Goal: Information Seeking & Learning: Learn about a topic

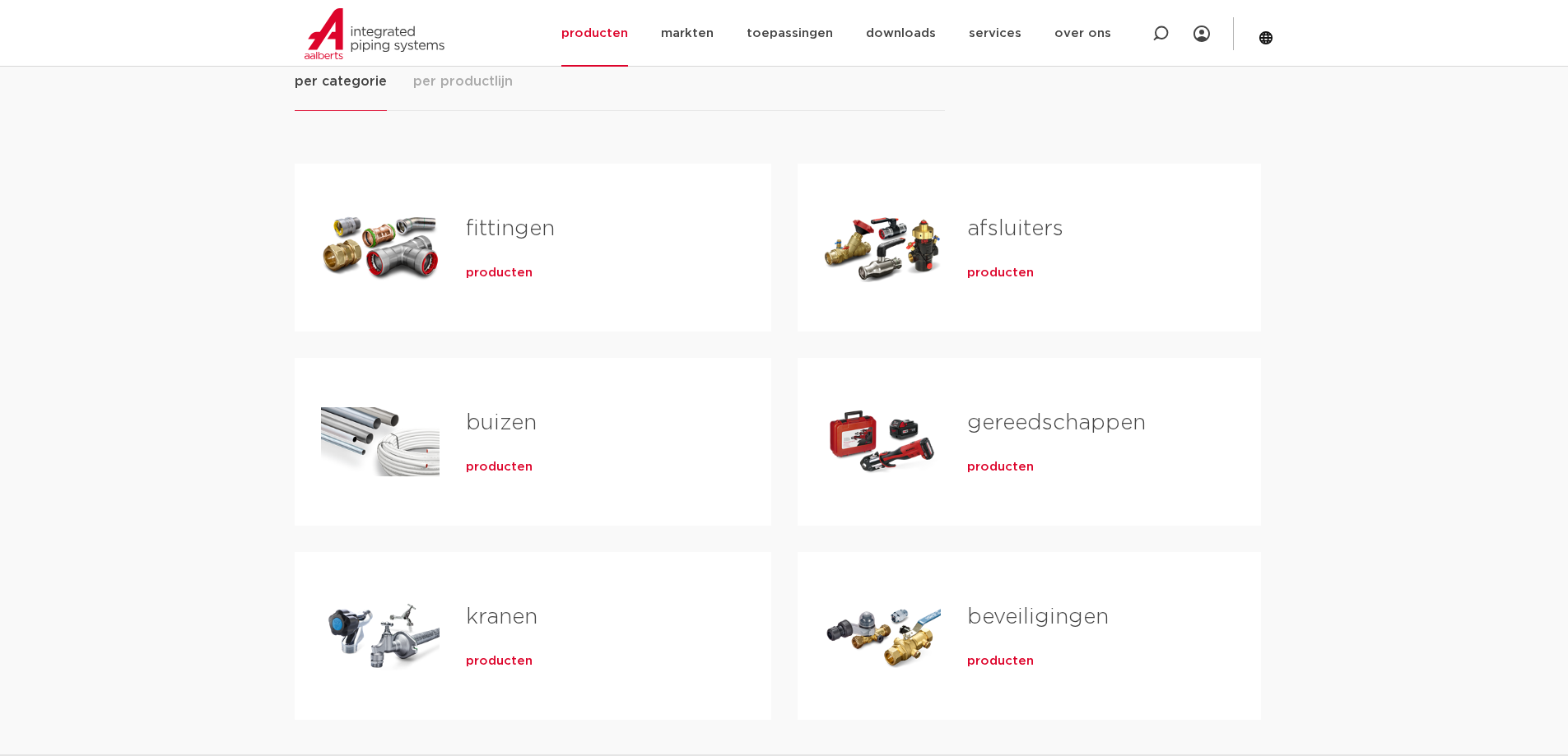
click at [507, 270] on span "producten" at bounding box center [499, 273] width 66 height 16
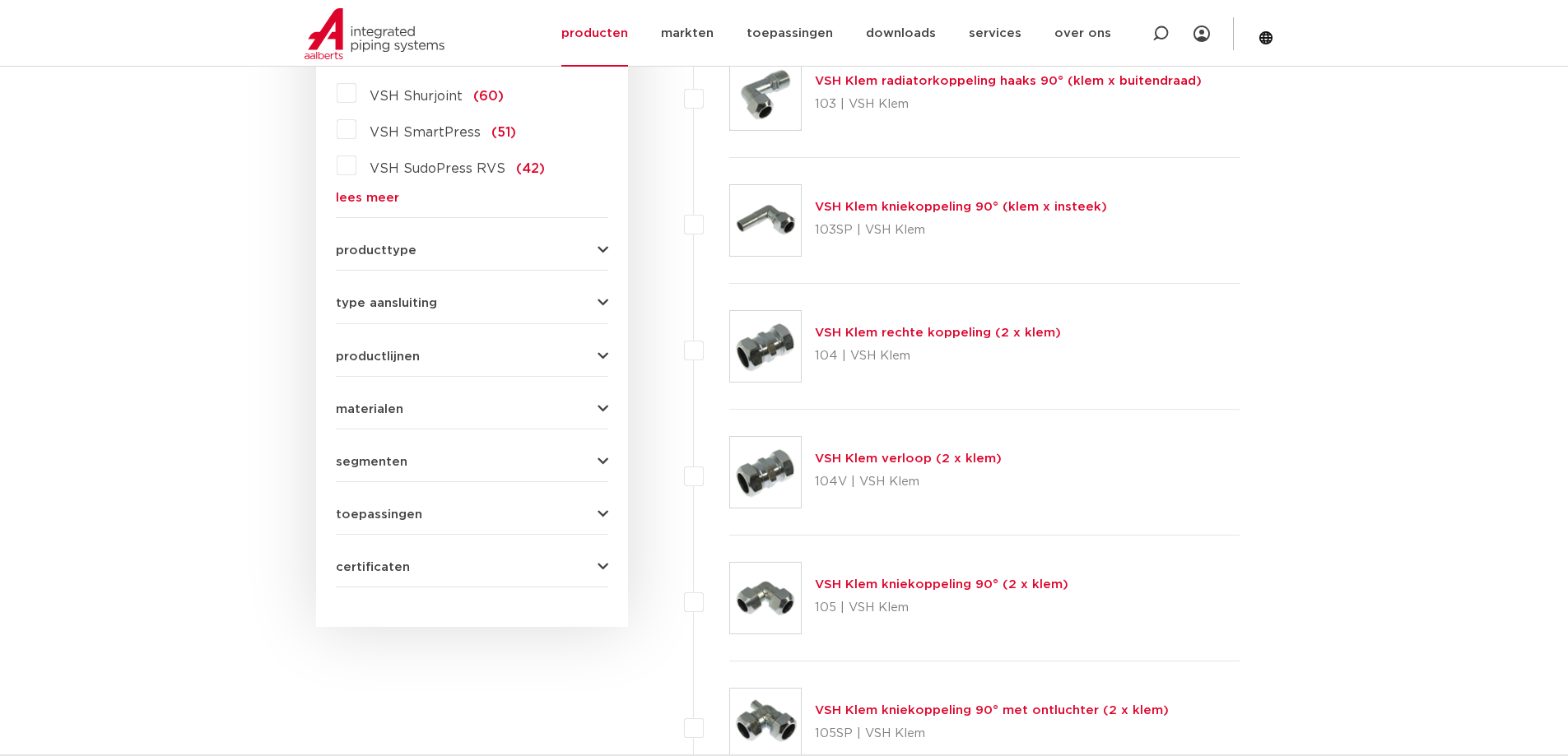
scroll to position [329, 0]
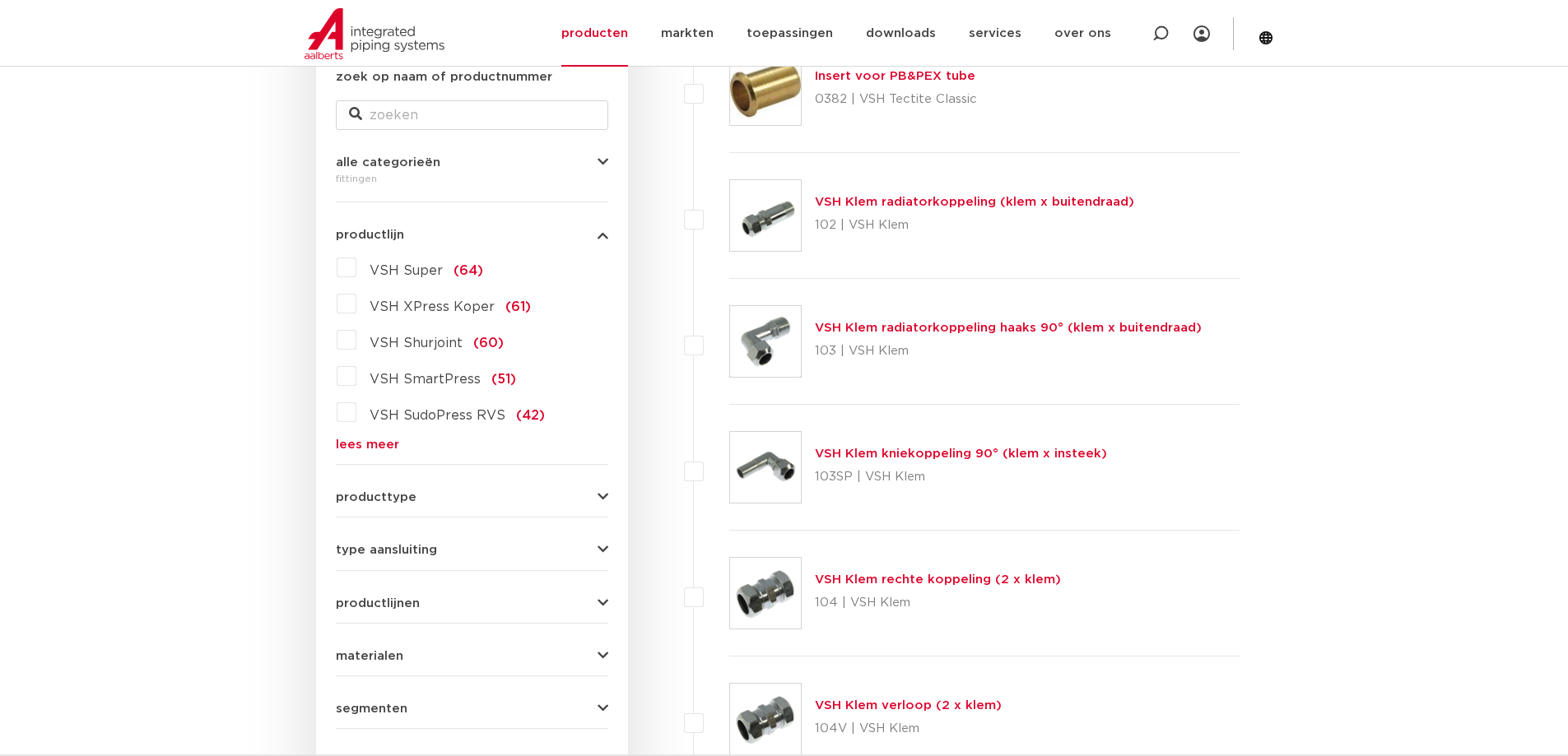
click at [381, 445] on link "lees meer" at bounding box center [472, 444] width 273 height 13
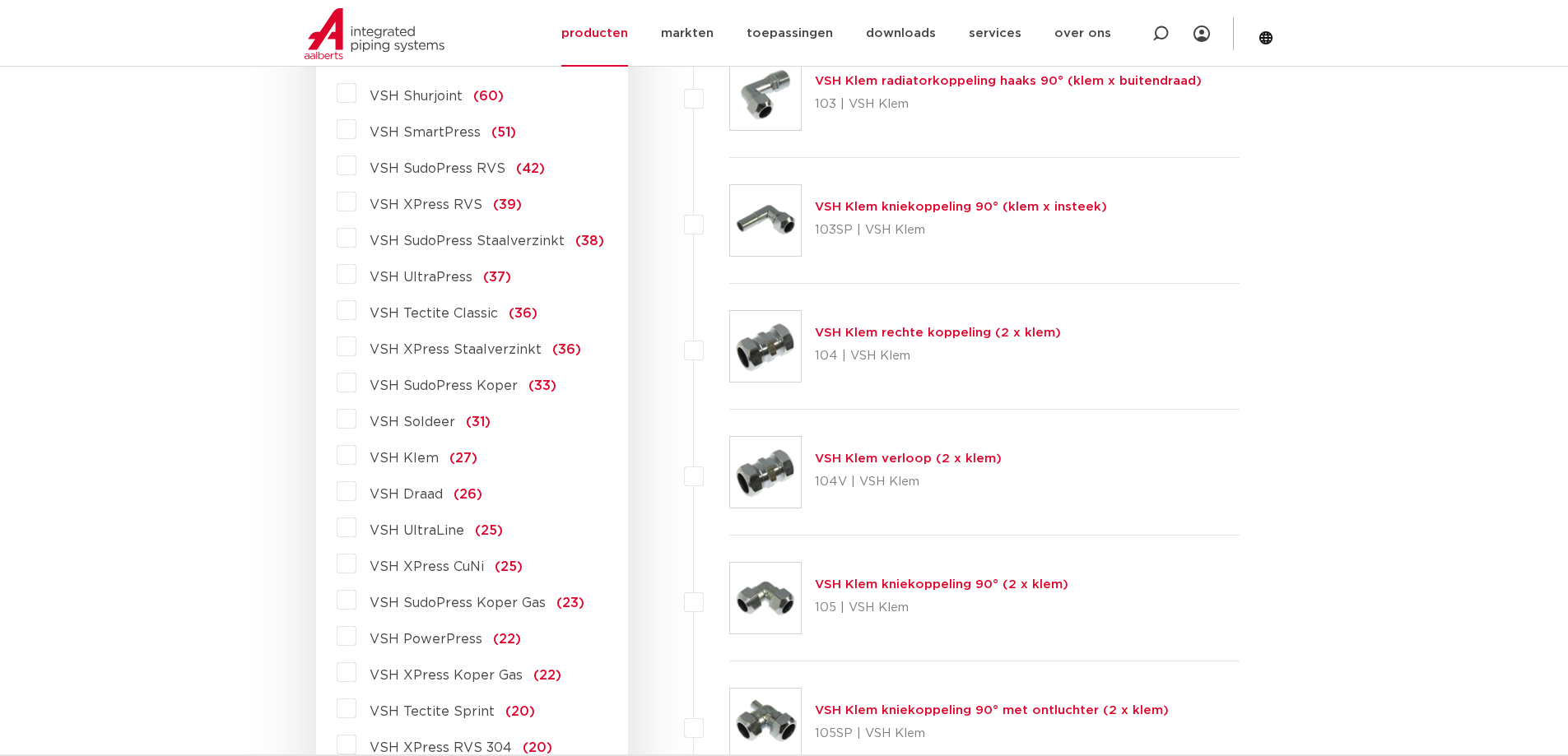
scroll to position [658, 0]
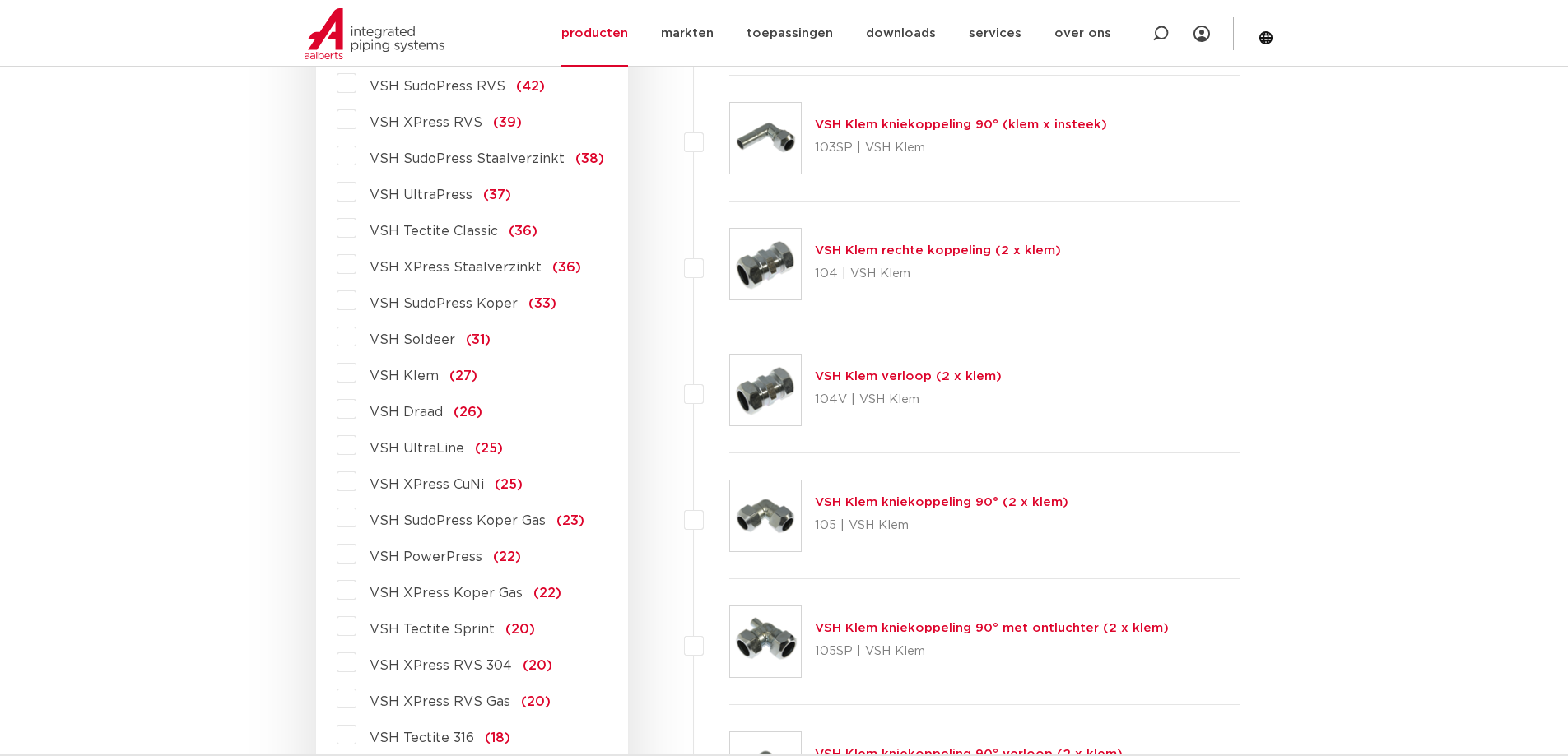
click at [356, 482] on label "VSH XPress CuNi (25)" at bounding box center [439, 481] width 167 height 26
click at [0, 0] on input "VSH XPress CuNi (25)" at bounding box center [0, 0] width 0 height 0
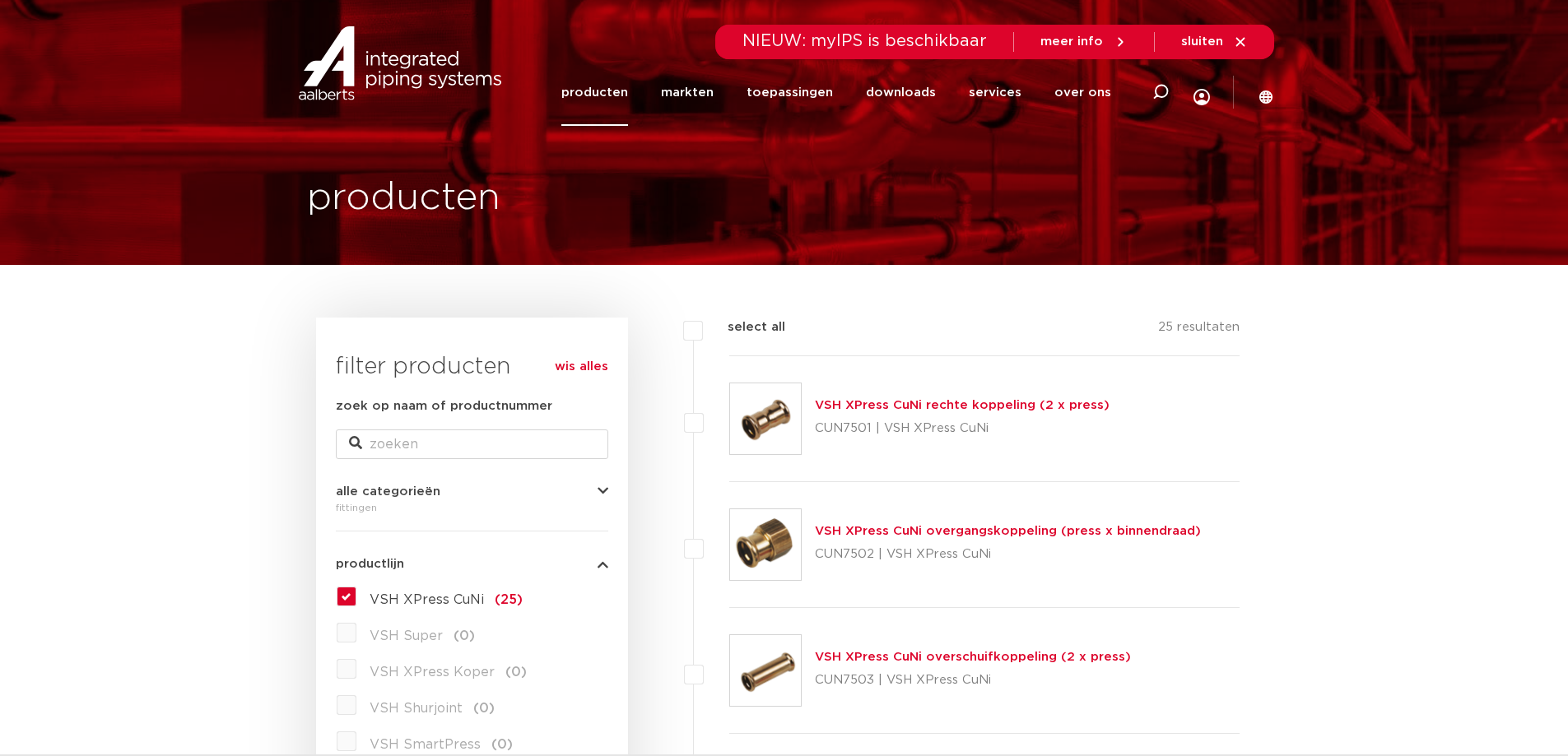
click at [1005, 403] on link "VSH XPress CuNi rechte koppeling (2 x press)" at bounding box center [962, 405] width 295 height 13
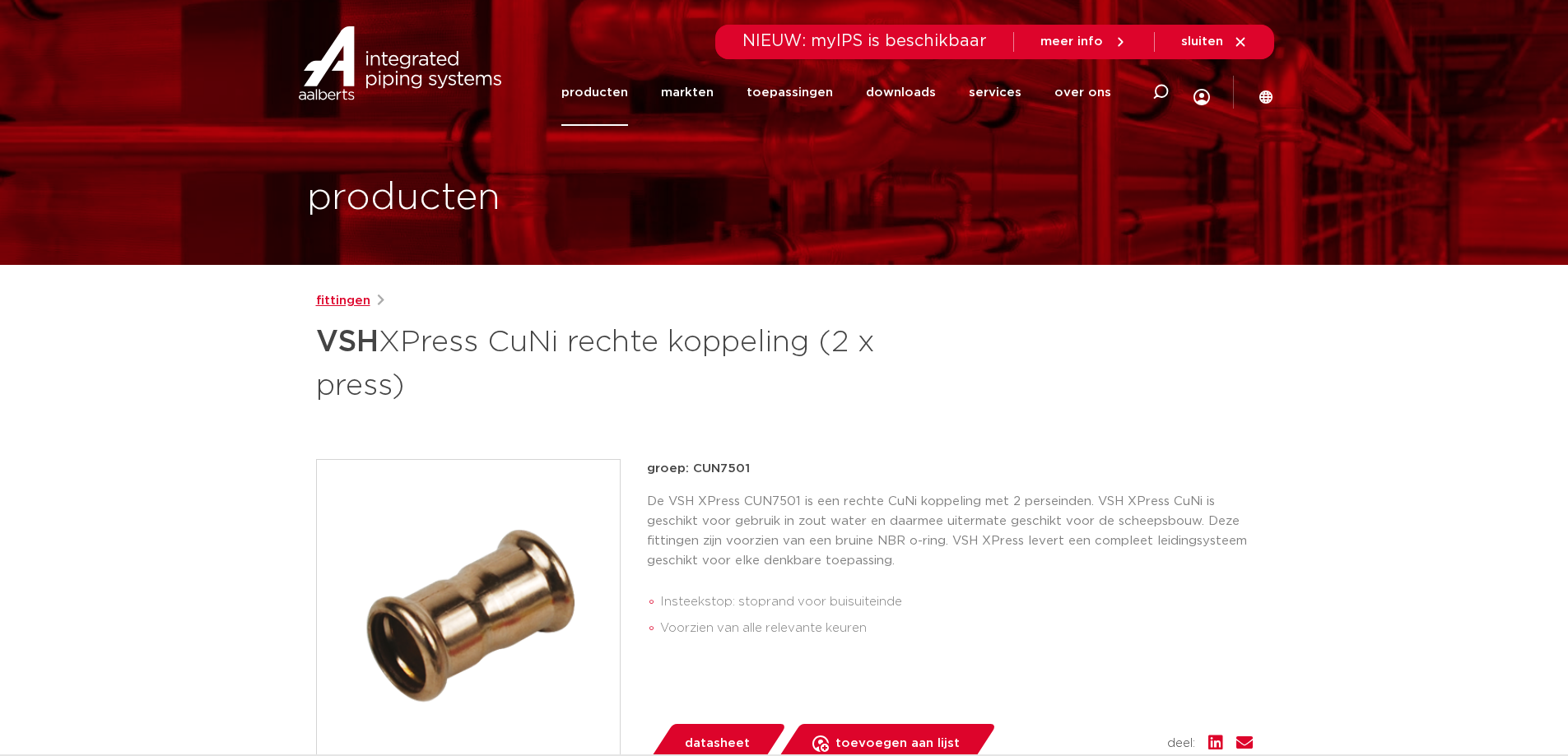
click at [353, 300] on link "fittingen" at bounding box center [343, 301] width 54 height 20
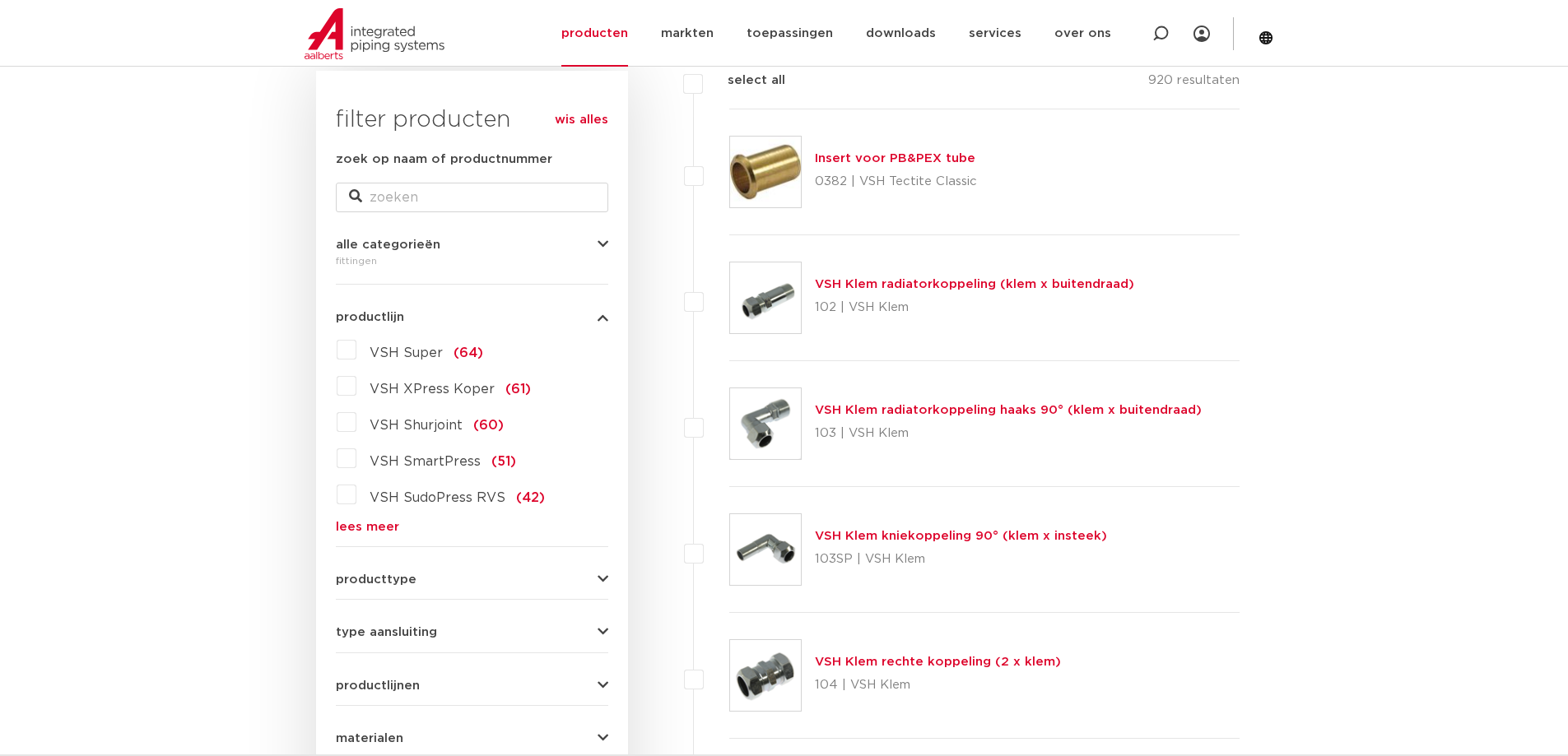
scroll to position [247, 0]
click at [371, 525] on link "lees meer" at bounding box center [472, 527] width 273 height 13
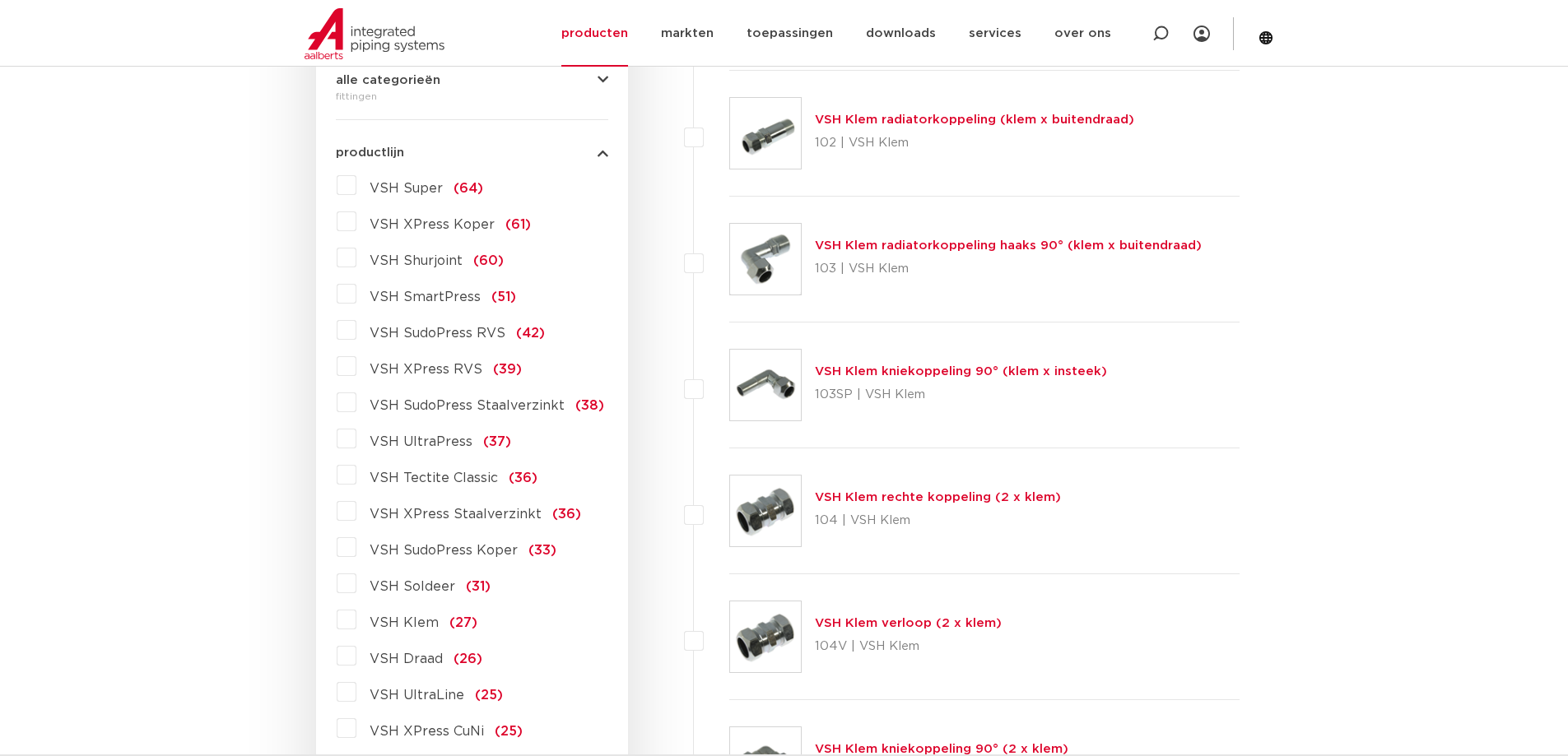
scroll to position [576, 0]
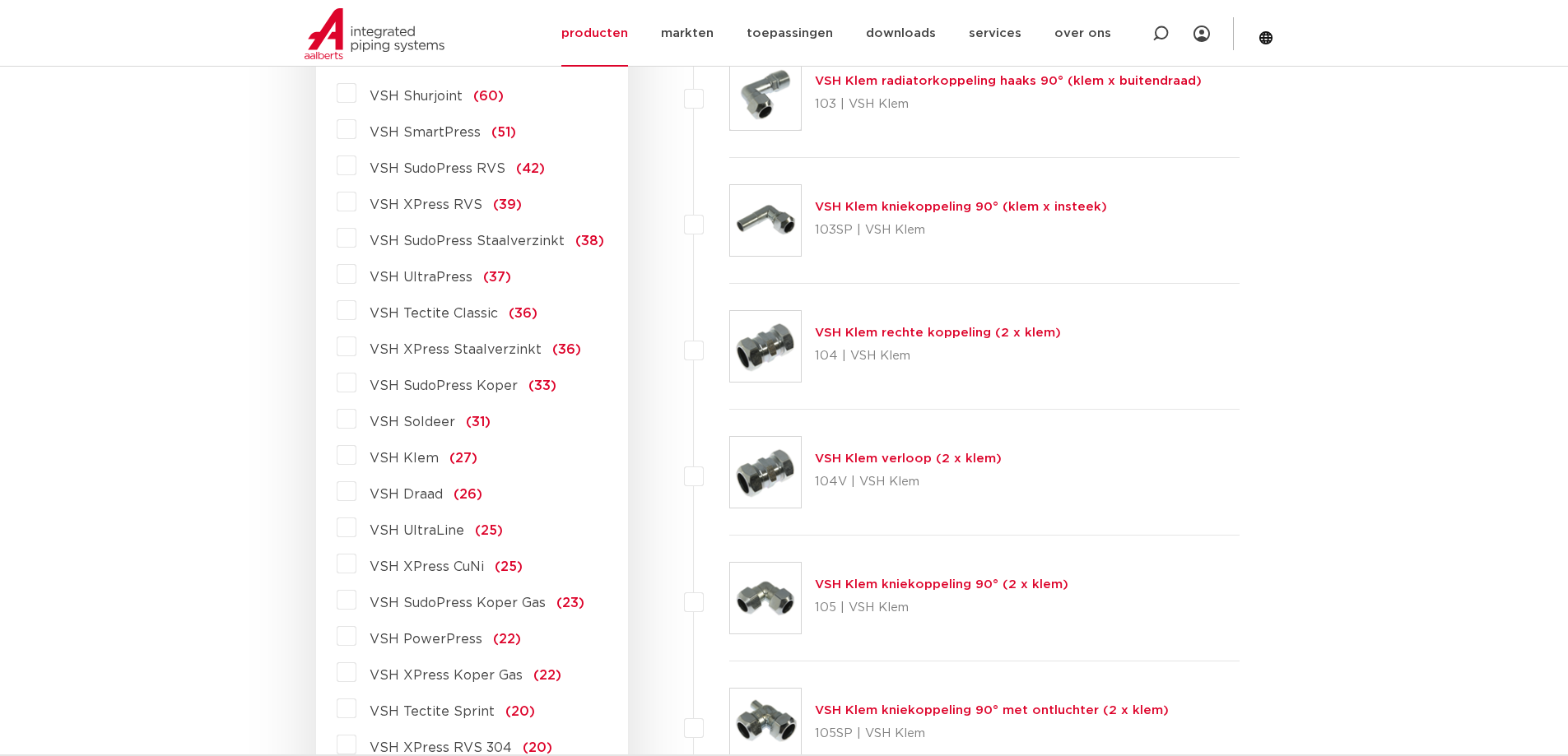
click at [356, 561] on label "VSH XPress CuNi (25)" at bounding box center [439, 563] width 167 height 26
click at [0, 0] on input "VSH XPress CuNi (25)" at bounding box center [0, 0] width 0 height 0
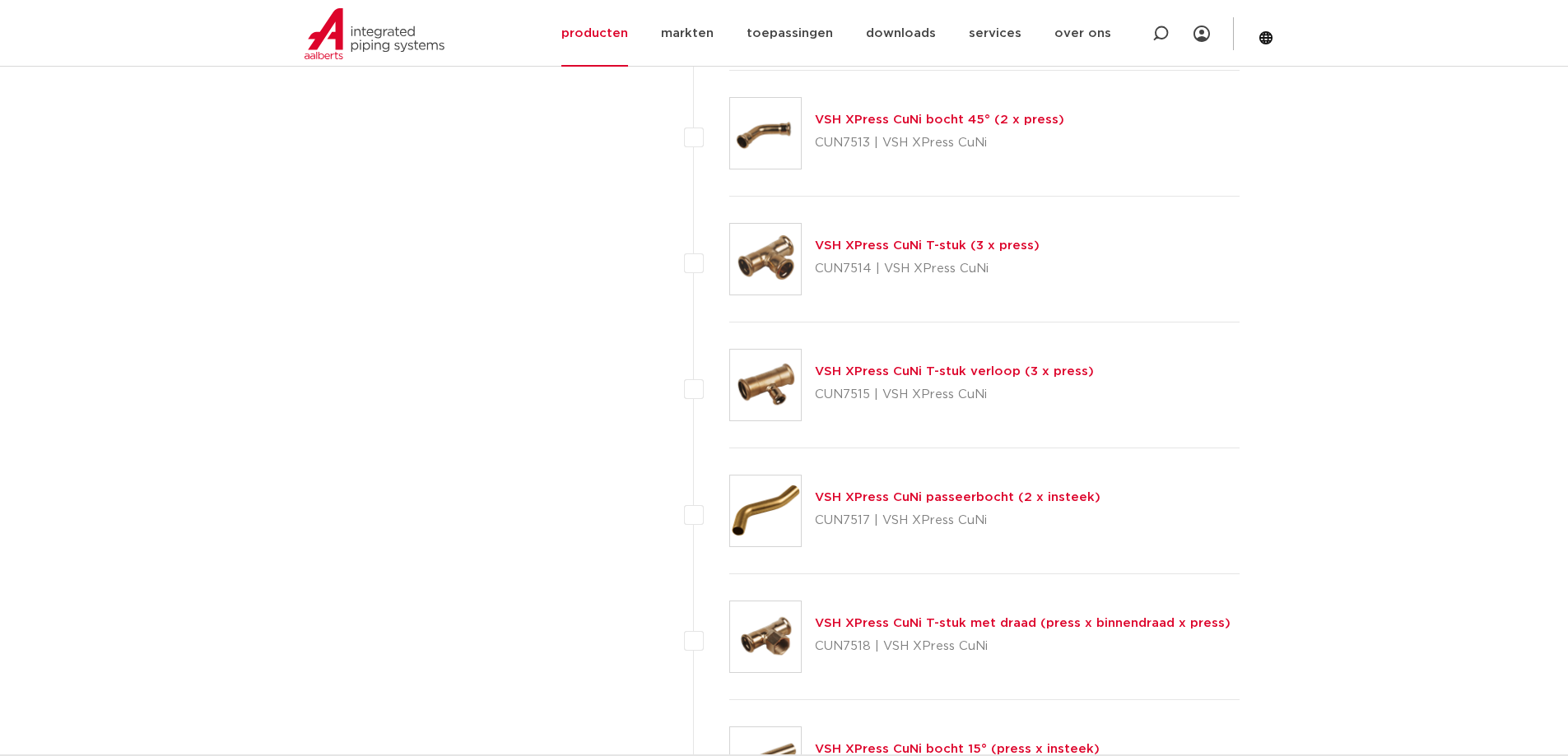
scroll to position [1501, 0]
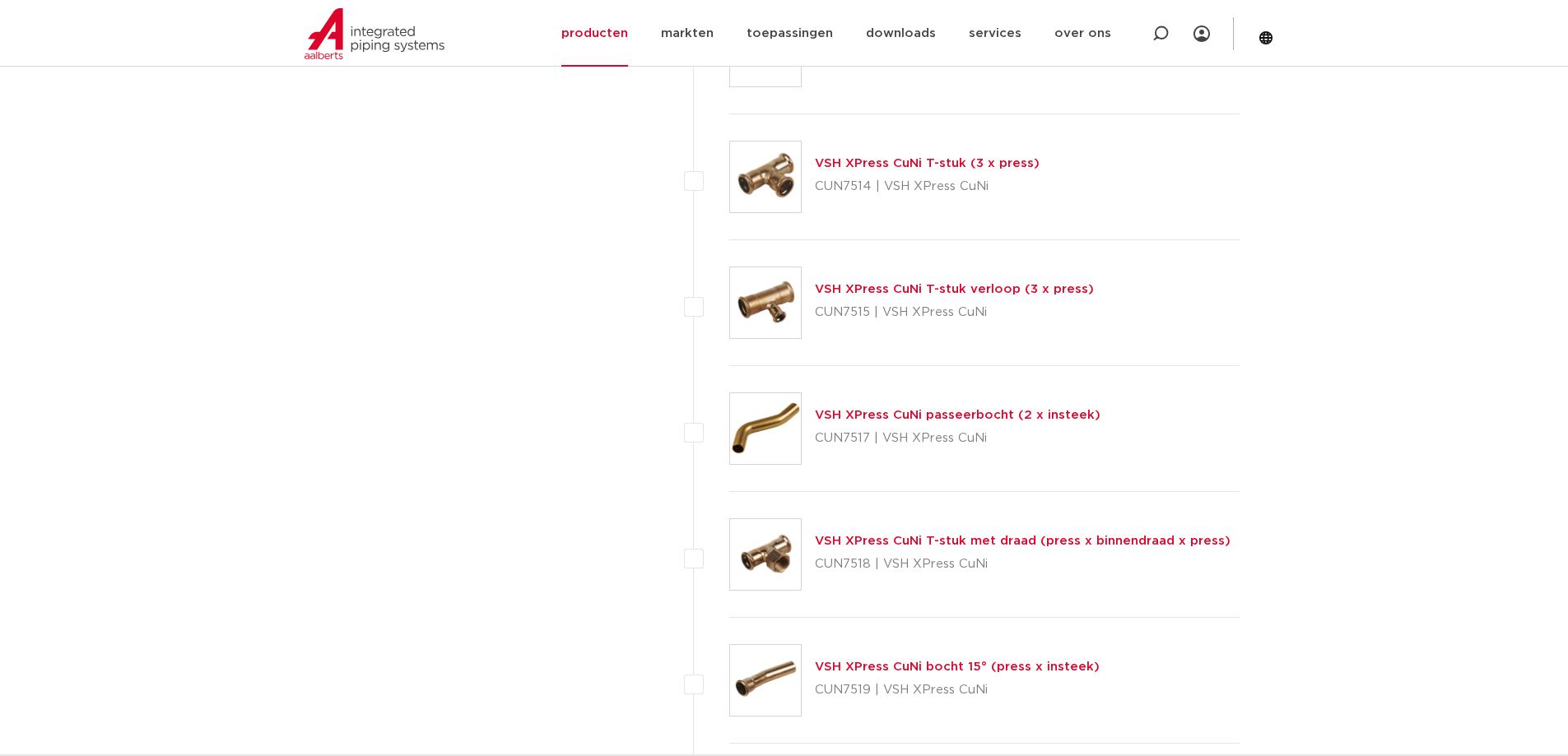
click at [1117, 539] on link "VSH XPress CuNi T-stuk met draad (press x binnendraad x press)" at bounding box center [1022, 541] width 416 height 13
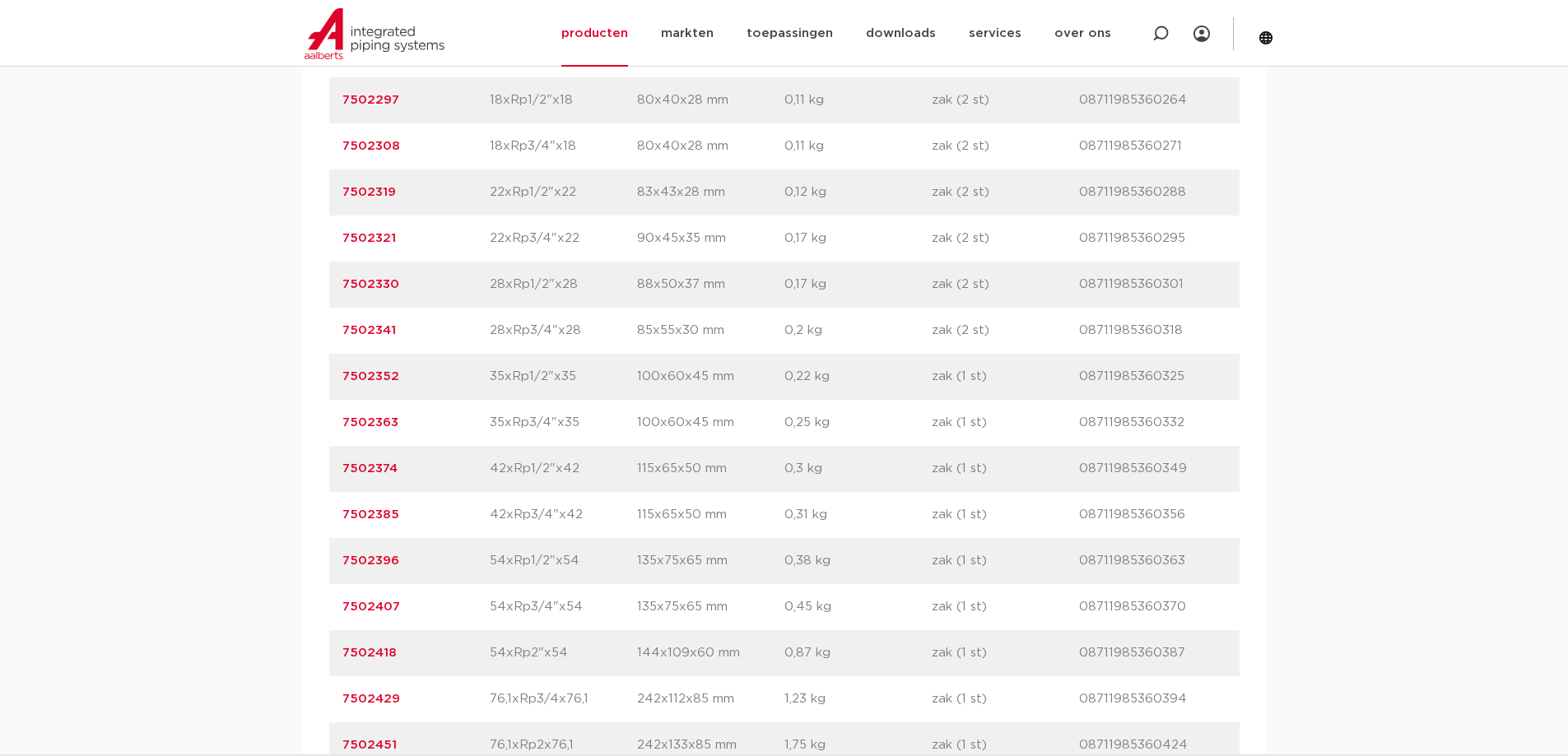
scroll to position [1399, 0]
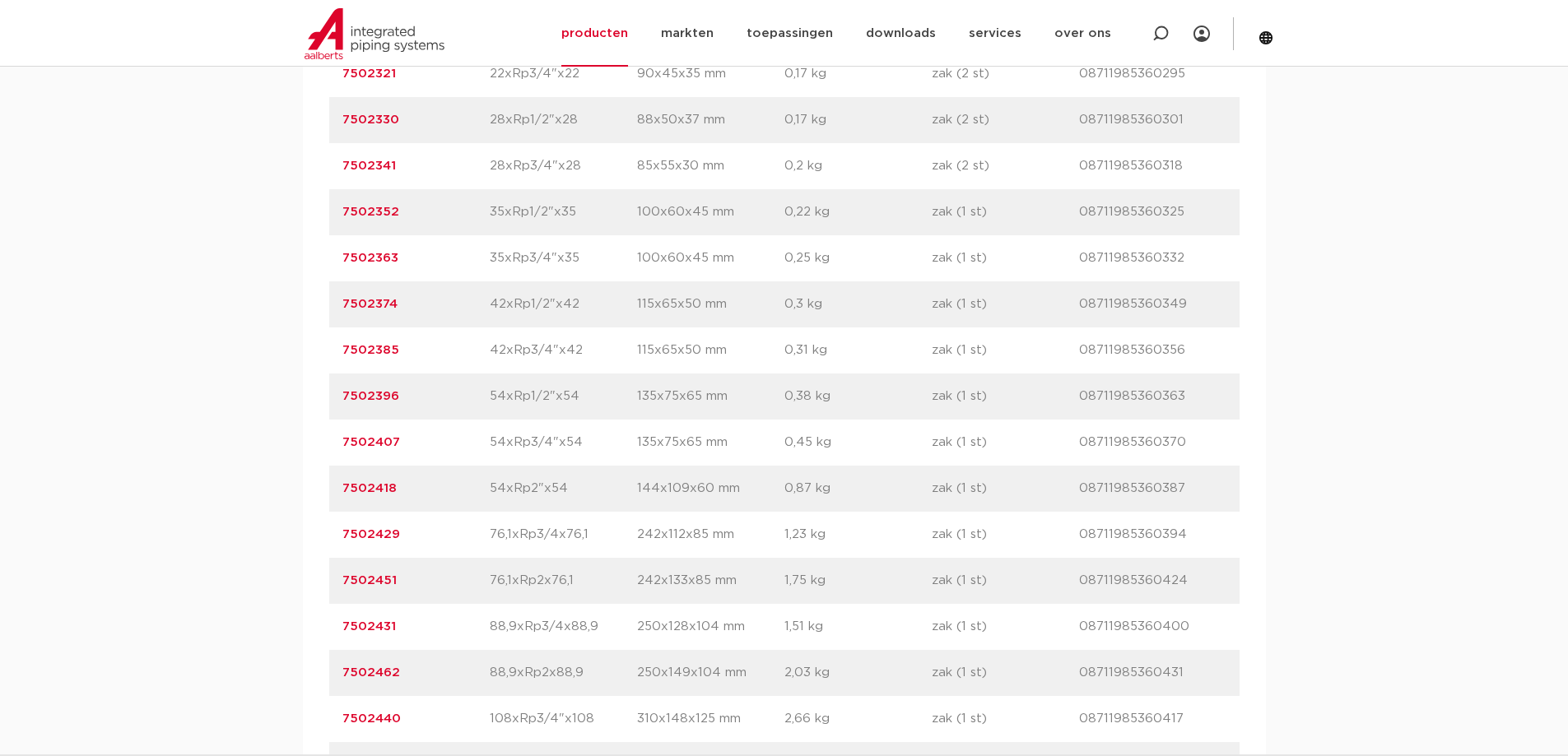
drag, startPoint x: 991, startPoint y: 532, endPoint x: 931, endPoint y: 539, distance: 60.4
click at [931, 539] on div "artikelnummer 7502429 afmeting 76,1xRp3/4x76,1 afmetingen 242x112x85 mm gewicht…" at bounding box center [784, 535] width 910 height 46
drag, startPoint x: 583, startPoint y: 581, endPoint x: 530, endPoint y: 583, distance: 53.0
click at [518, 584] on p "76,1xRp2x76,1" at bounding box center [563, 580] width 147 height 20
click at [541, 578] on p "76,1xRp2x76,1" at bounding box center [563, 580] width 147 height 20
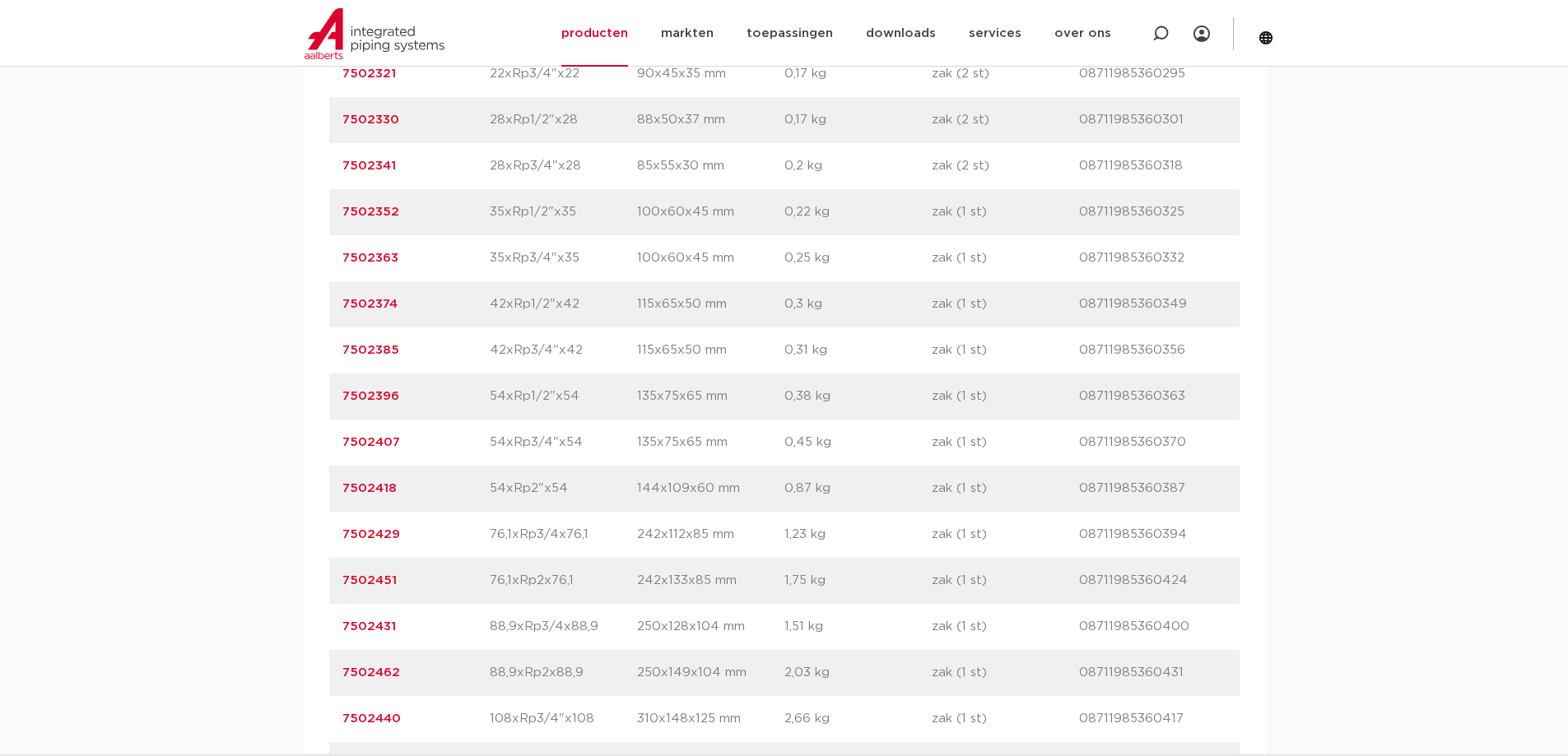
click at [541, 578] on p "76,1xRp2x76,1" at bounding box center [563, 580] width 147 height 20
click at [540, 578] on p "76,1xRp2x76,1" at bounding box center [563, 580] width 147 height 20
click at [528, 491] on p "54xRp2"x54" at bounding box center [563, 488] width 147 height 20
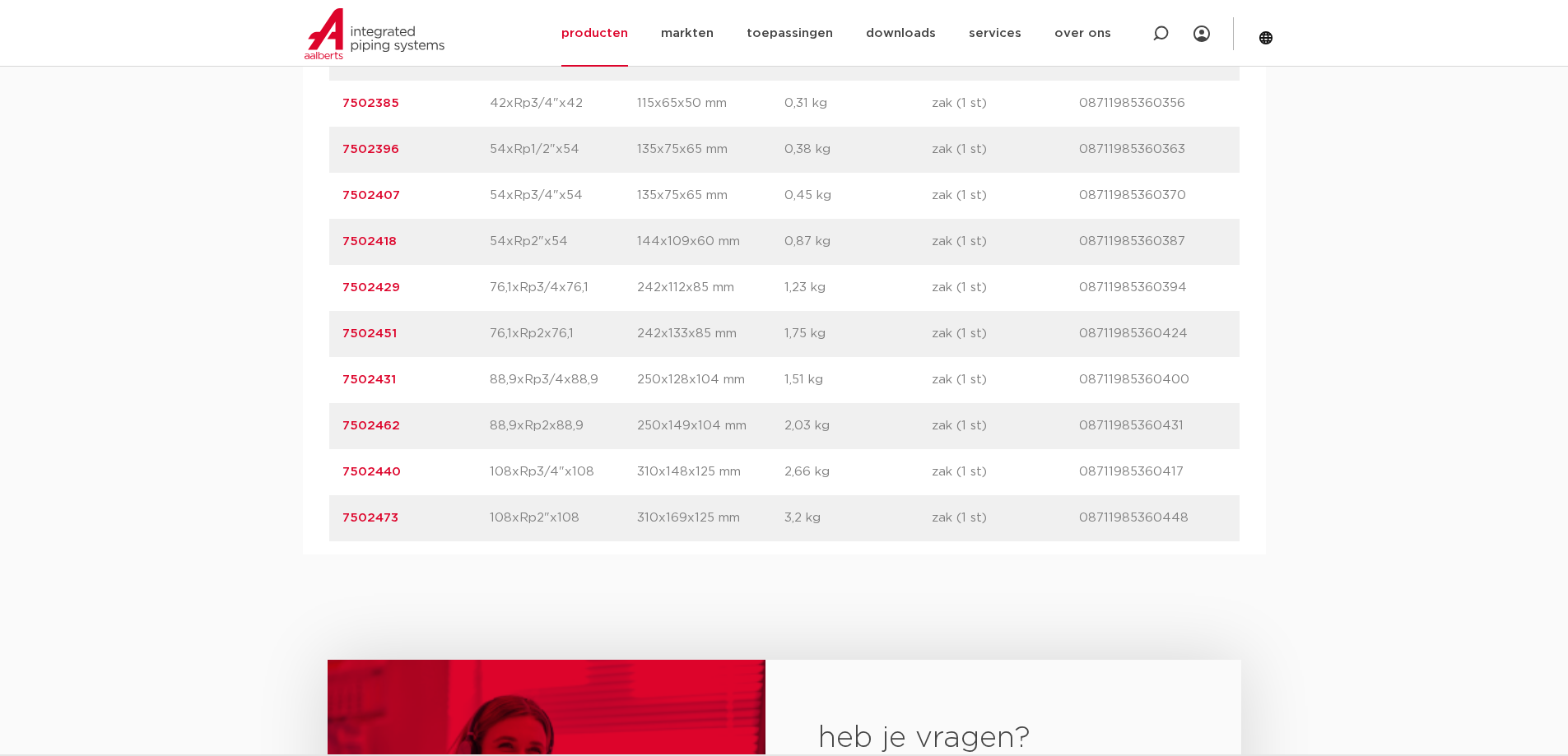
scroll to position [1152, 0]
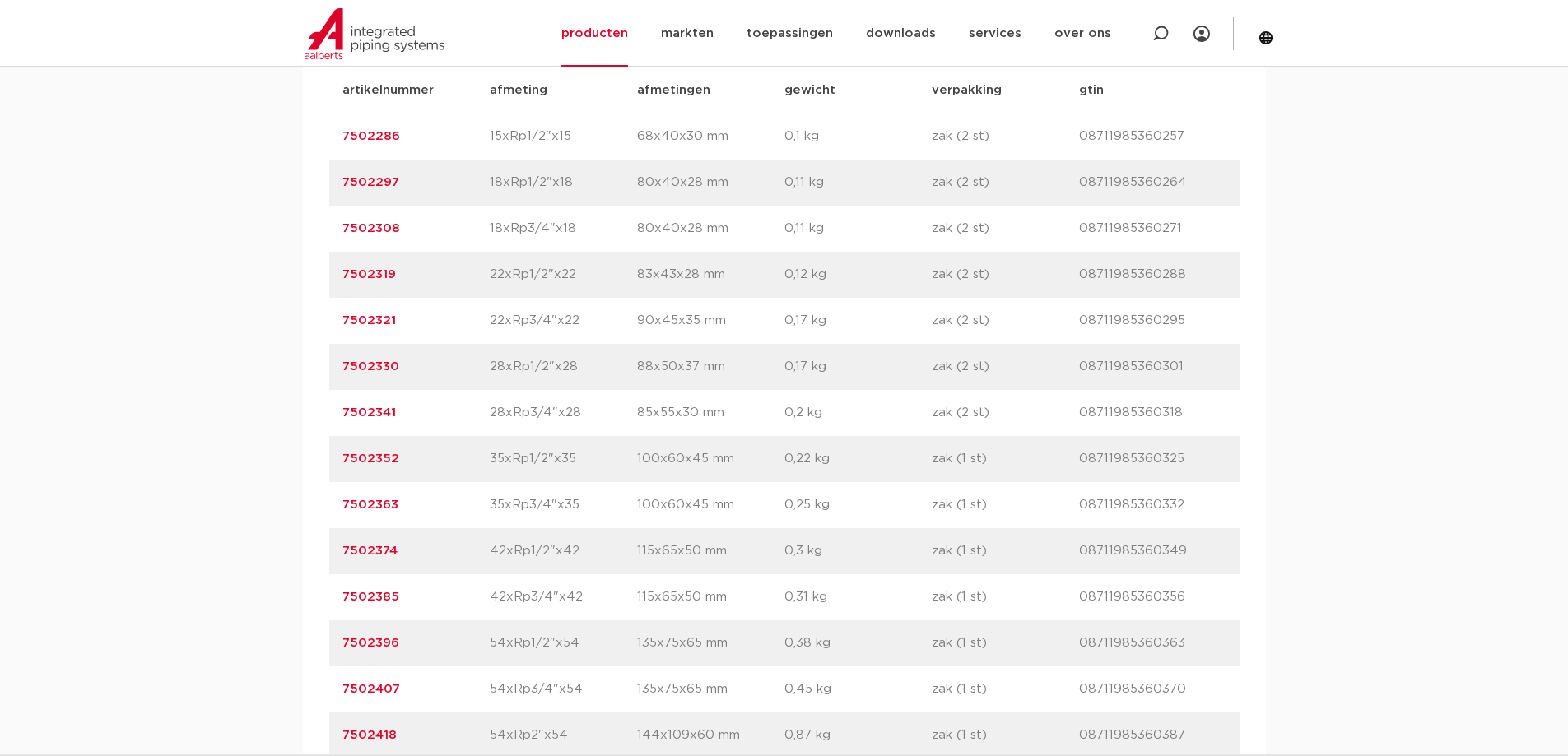
click at [942, 304] on div "artikelnummer 7502321 afmeting 22xRp3/4"x22 afmetingen 90x45x35 mm gewicht 0,17…" at bounding box center [784, 321] width 910 height 46
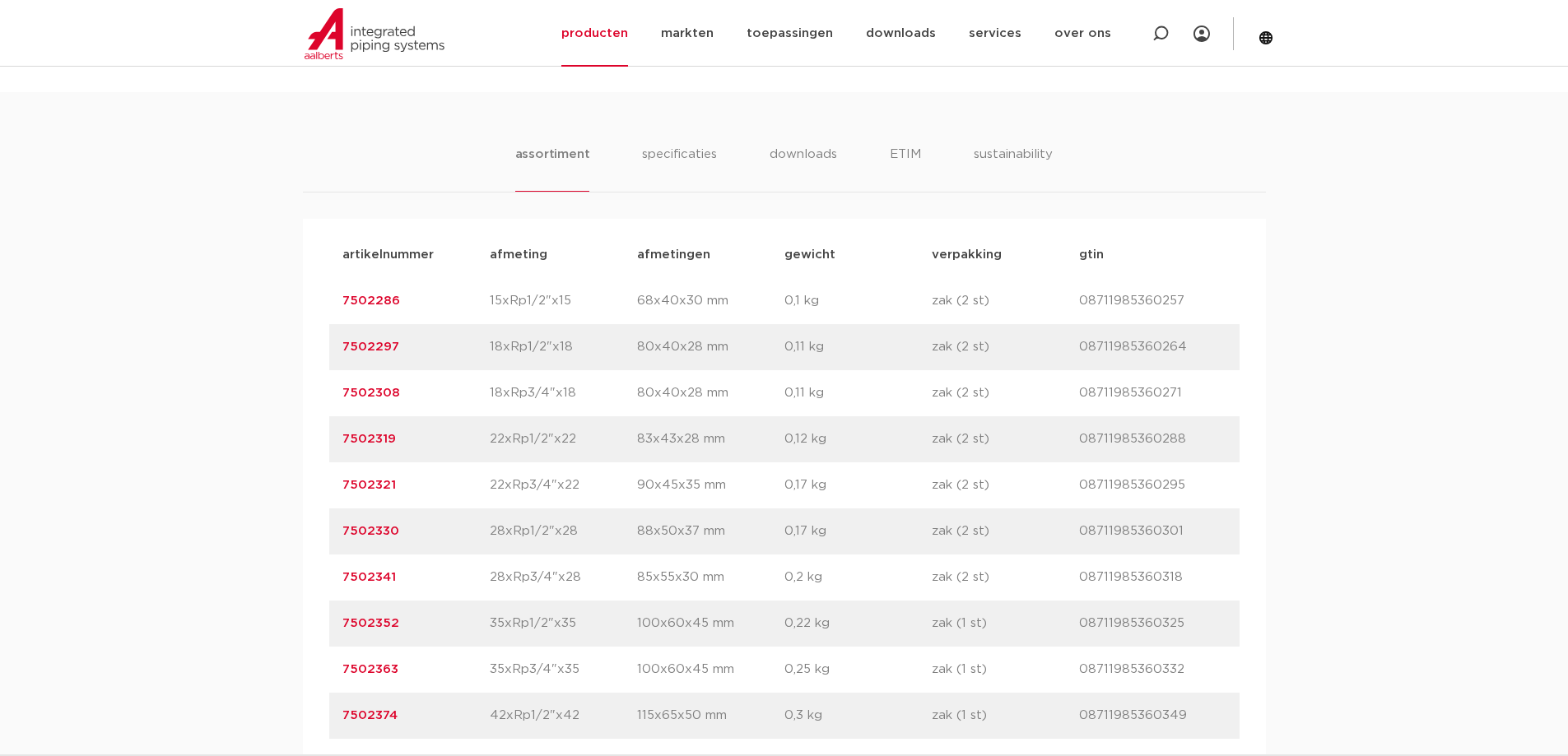
click at [1234, 328] on div "artikelnummer 7502297 afmeting 18xRp1/2"x18 afmetingen 80x40x28 mm gewicht 0,11…" at bounding box center [784, 347] width 910 height 46
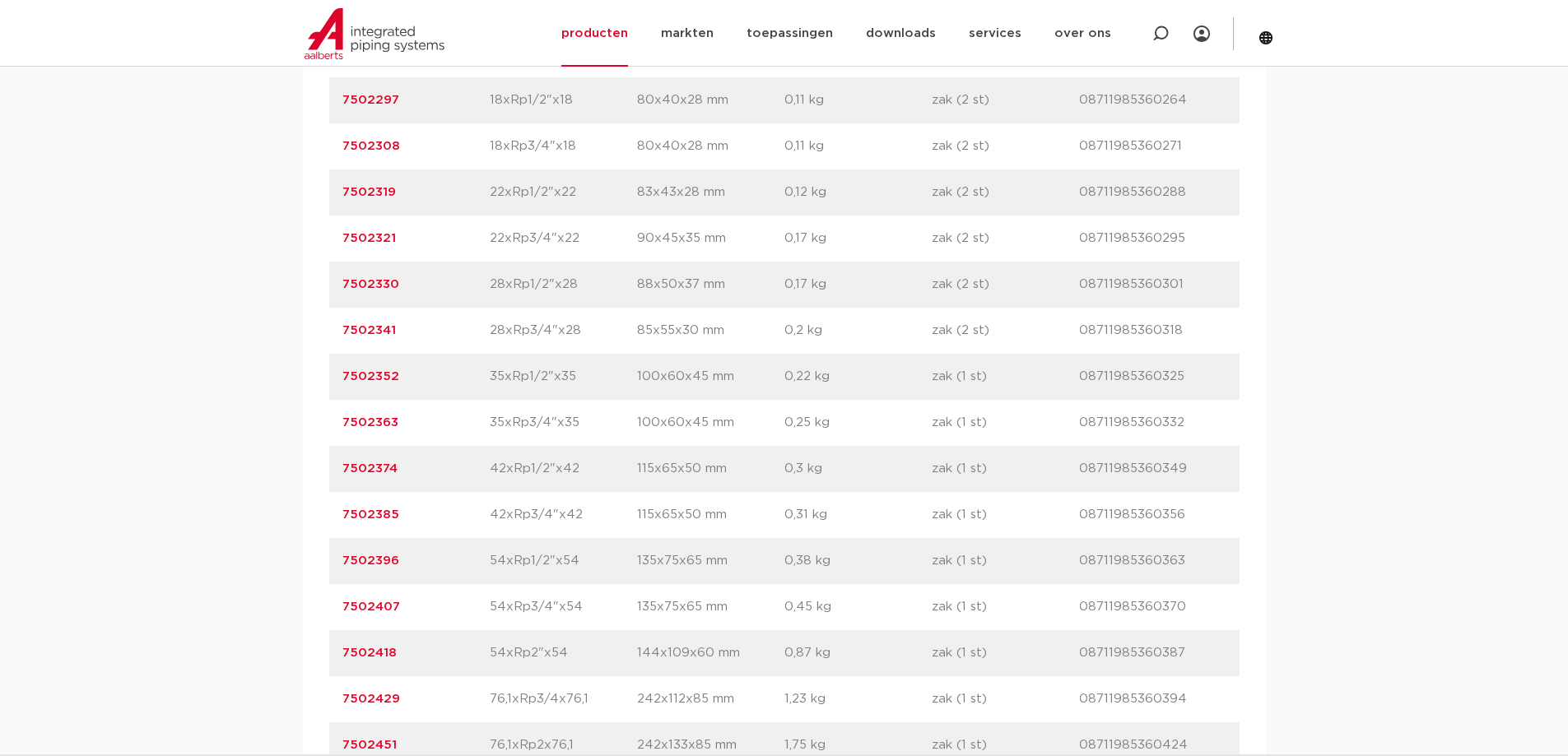
scroll to position [1399, 0]
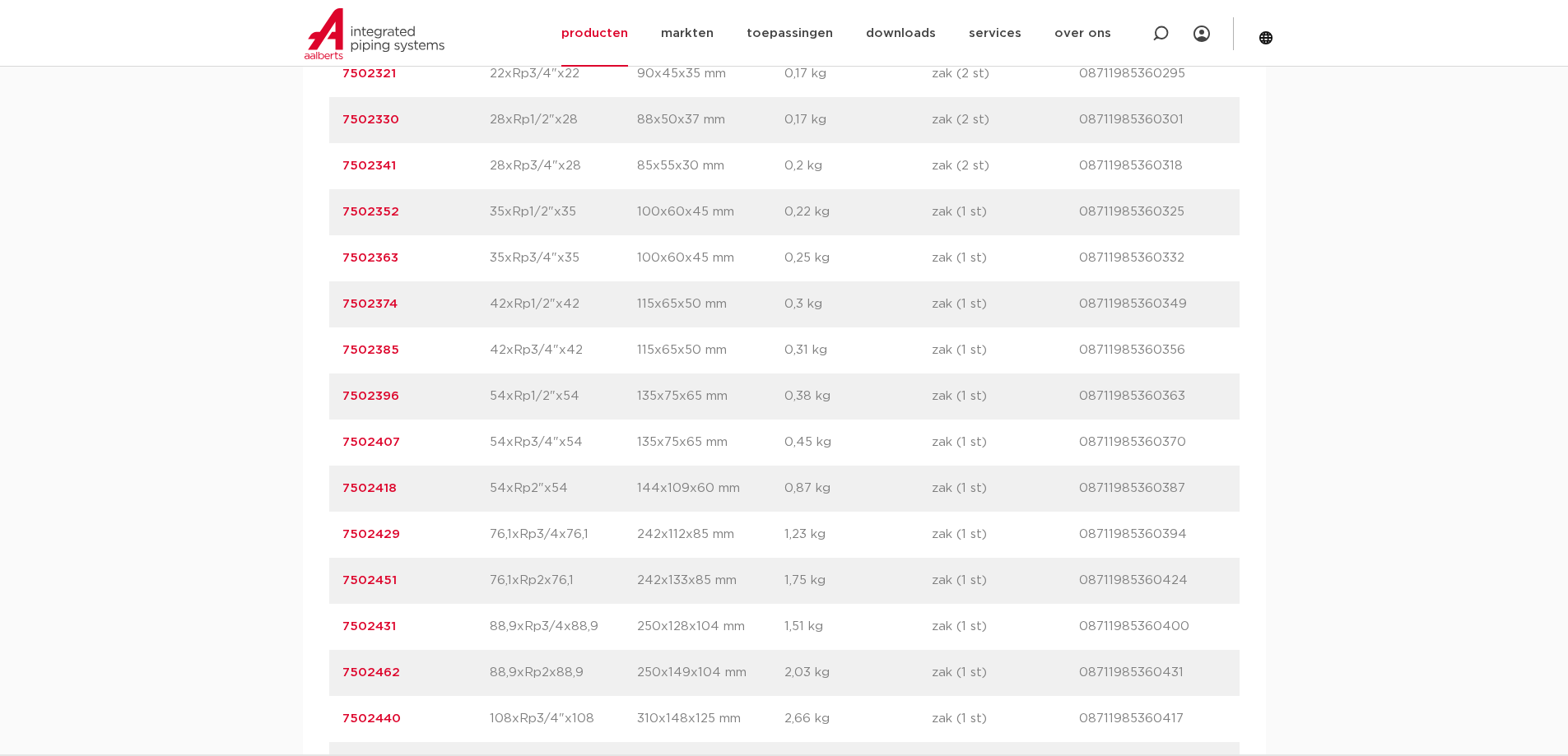
drag, startPoint x: 398, startPoint y: 492, endPoint x: 341, endPoint y: 490, distance: 57.0
click at [341, 490] on div "artikelnummer 7502418 afmeting 54xRp2"x54 afmetingen 144x109x60 mm gewicht 0,87…" at bounding box center [784, 488] width 910 height 46
copy link "7502418"
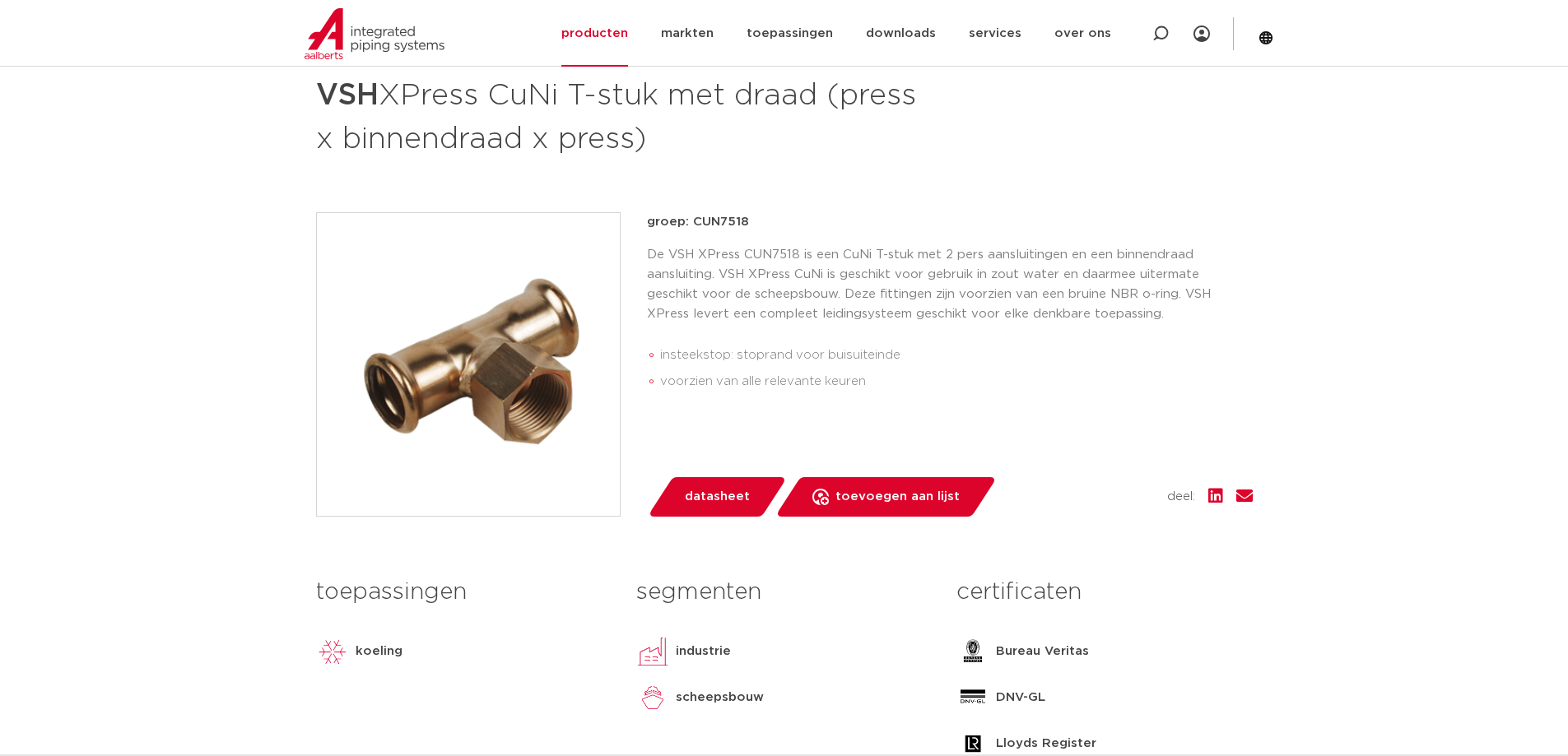
scroll to position [0, 0]
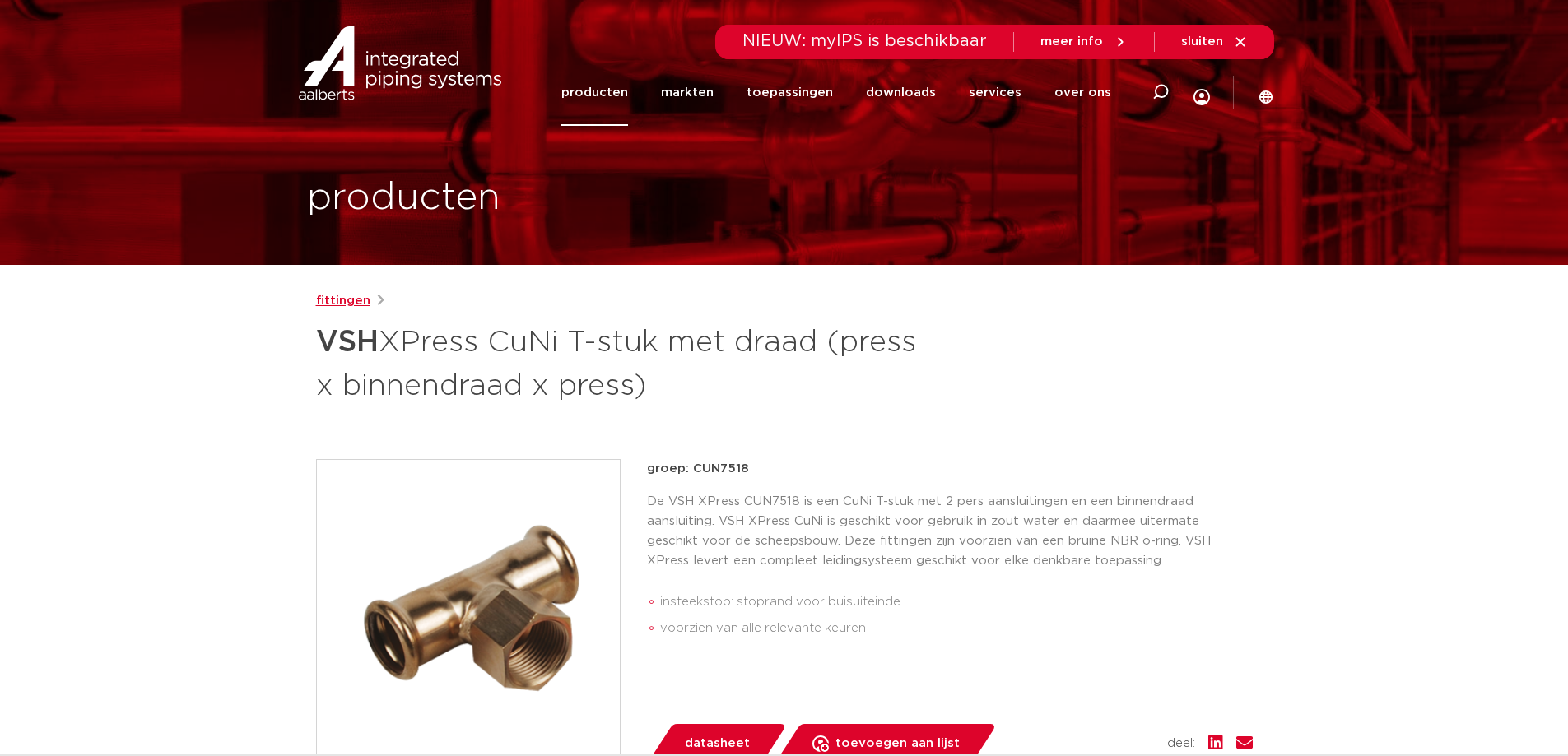
click at [336, 302] on link "fittingen" at bounding box center [343, 301] width 54 height 20
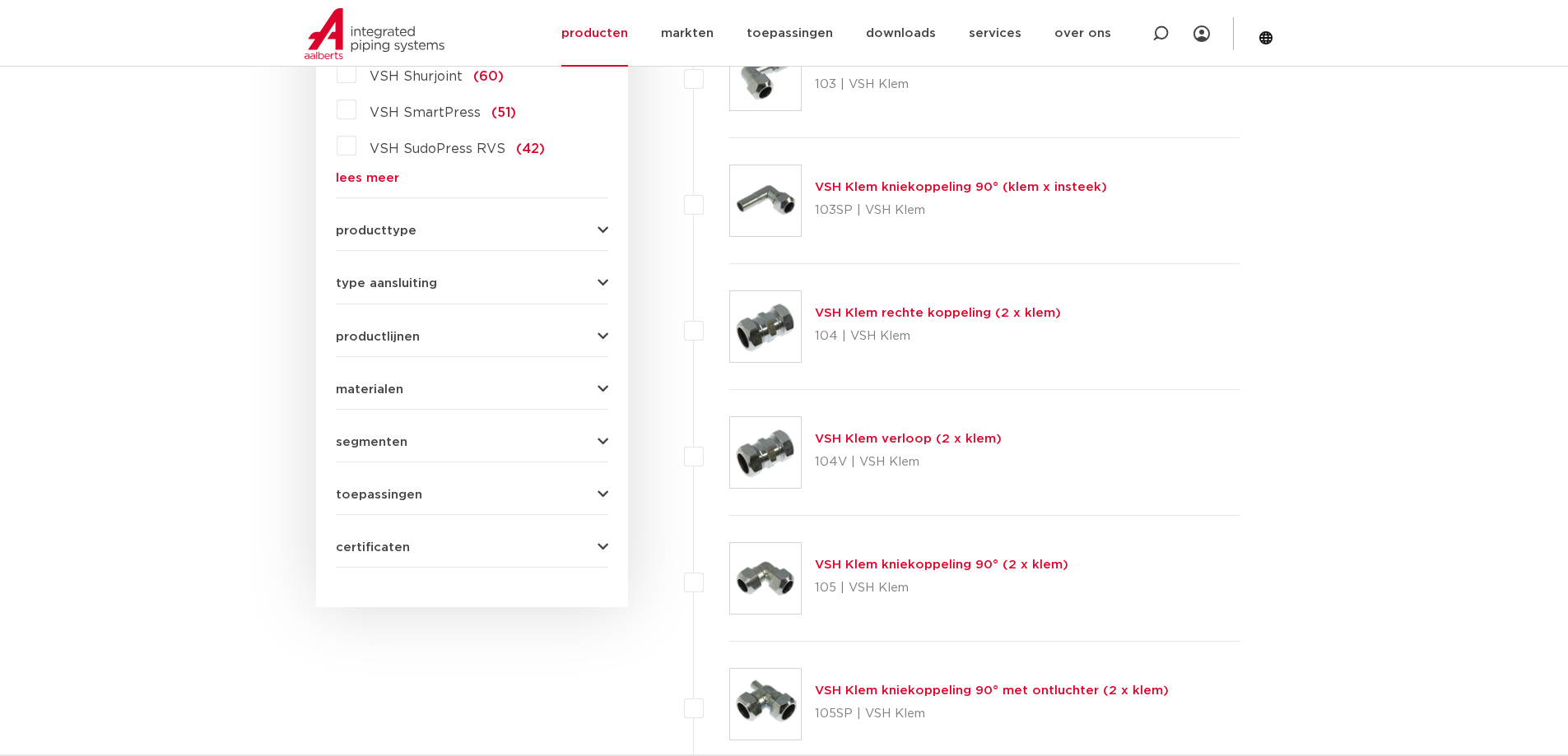
scroll to position [432, 0]
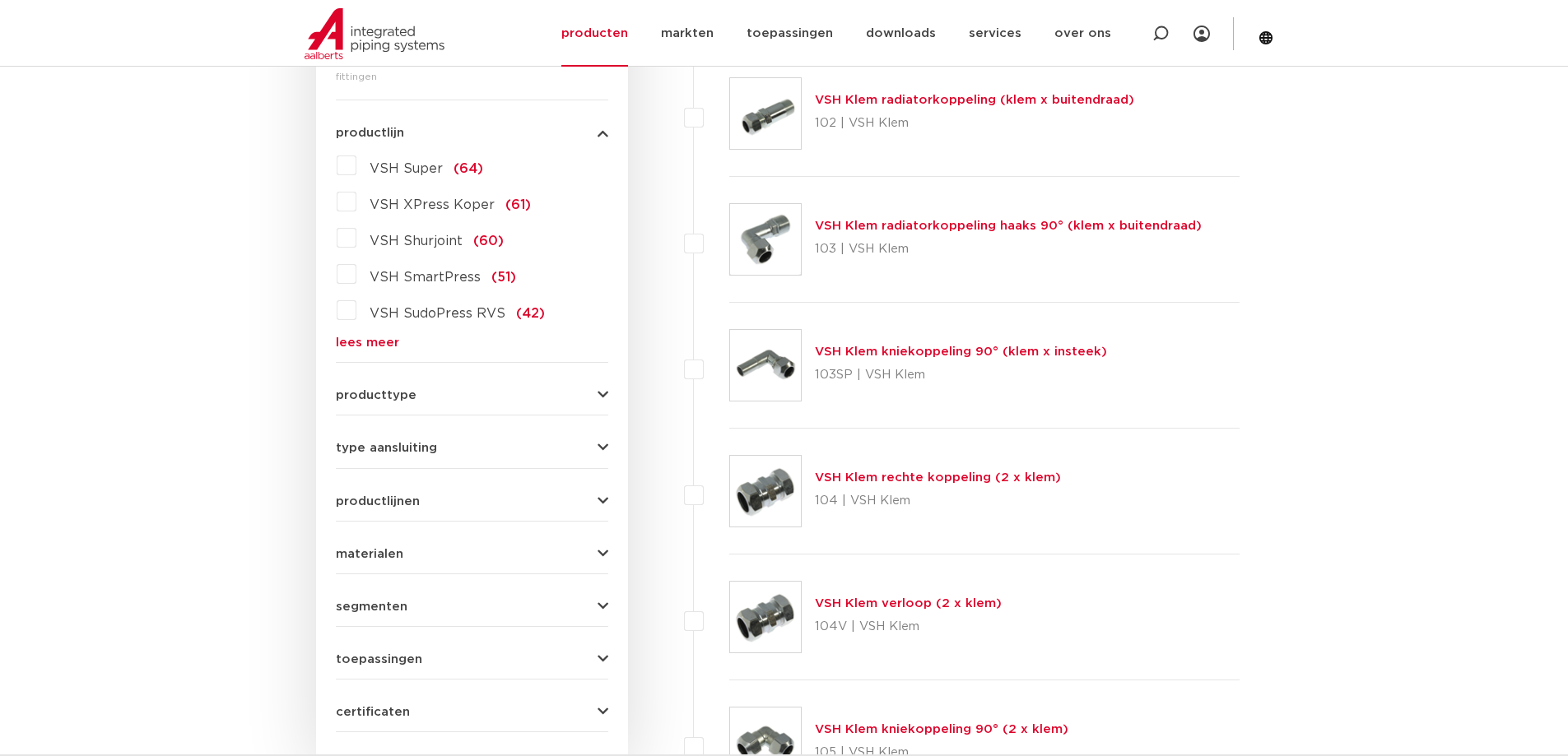
click at [362, 345] on link "lees meer" at bounding box center [472, 342] width 273 height 13
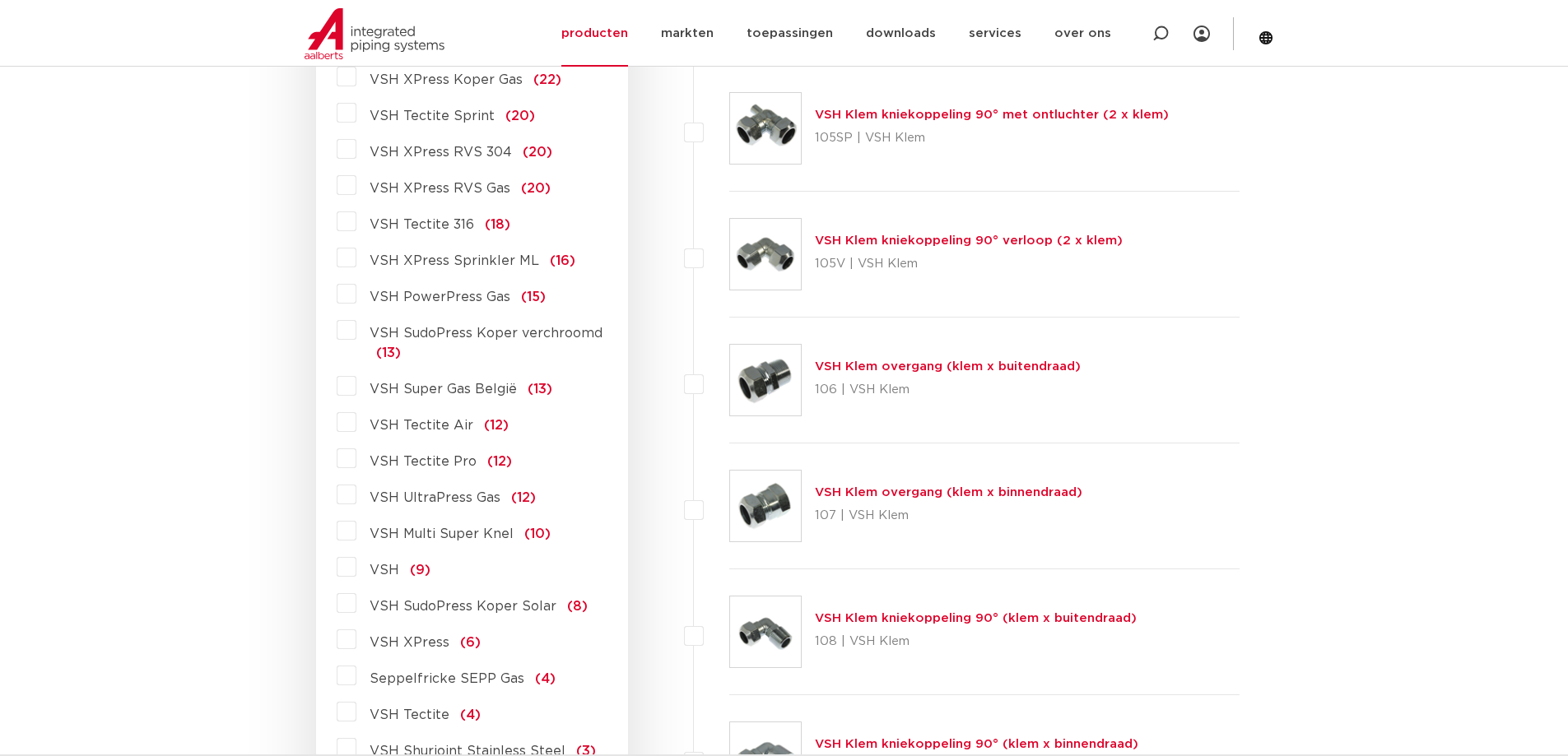
scroll to position [925, 0]
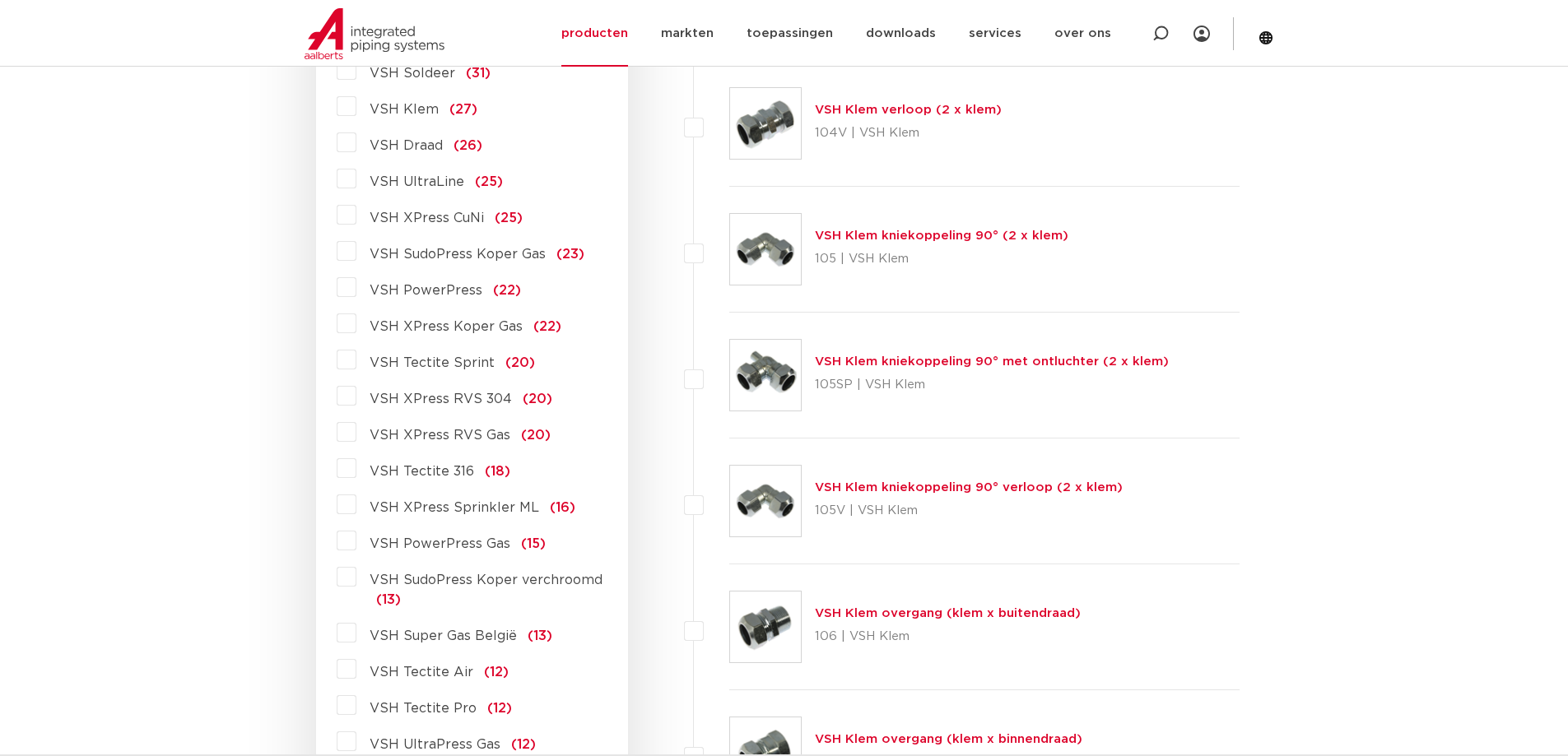
click at [356, 211] on label "VSH XPress CuNi (25)" at bounding box center [439, 214] width 167 height 26
click at [0, 0] on input "VSH XPress CuNi (25)" at bounding box center [0, 0] width 0 height 0
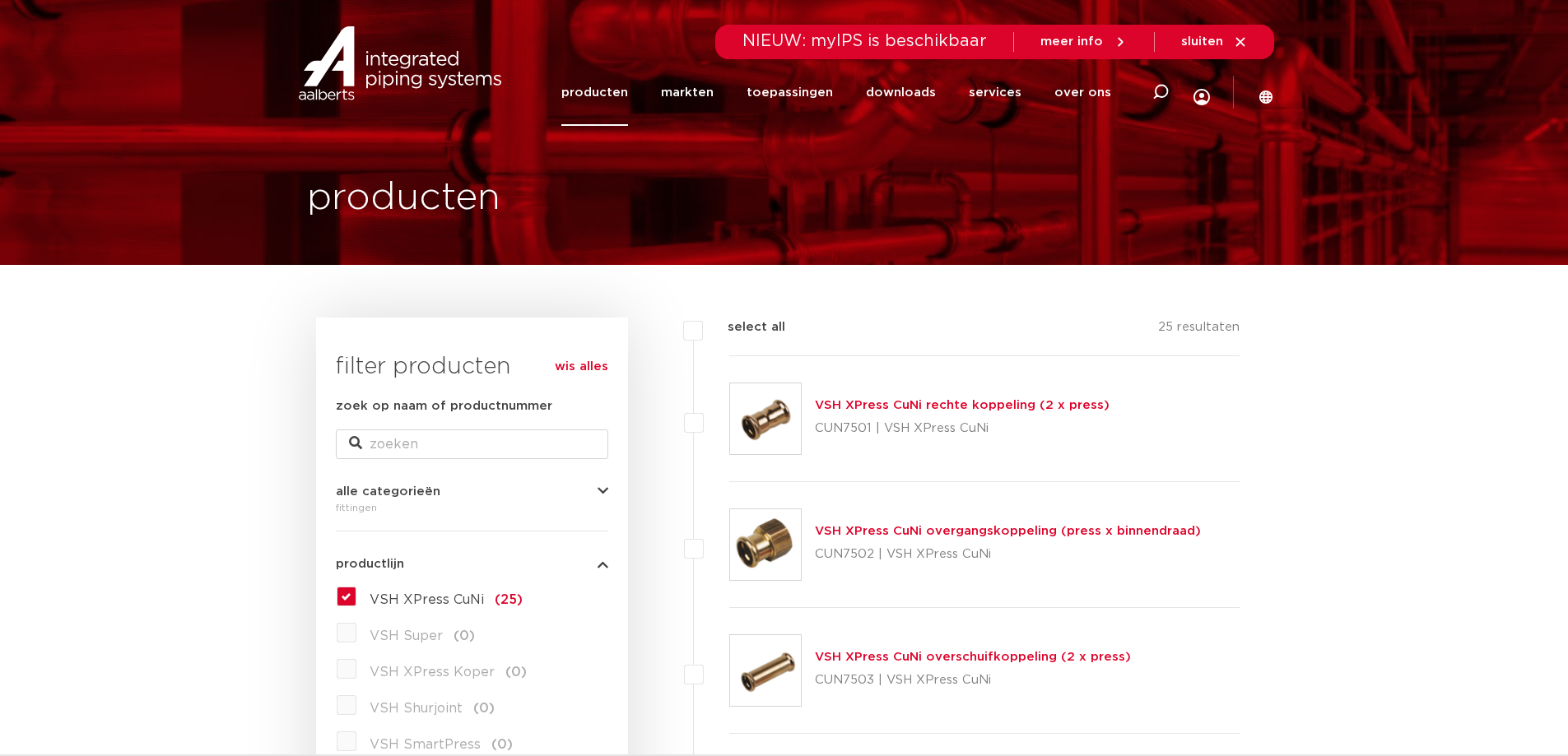
click at [628, 97] on link "producten" at bounding box center [595, 93] width 66 height 66
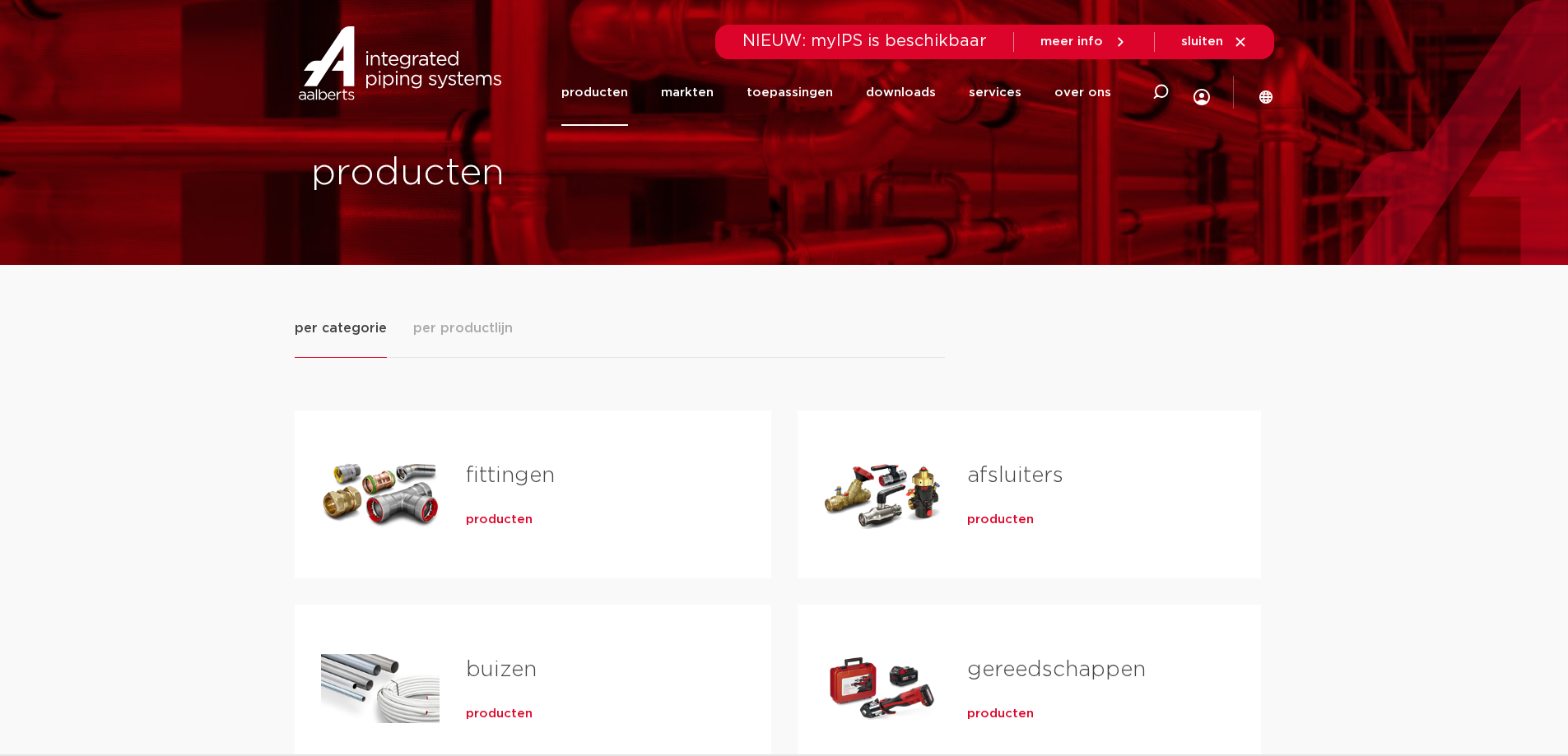
click at [509, 520] on span "producten" at bounding box center [499, 520] width 66 height 16
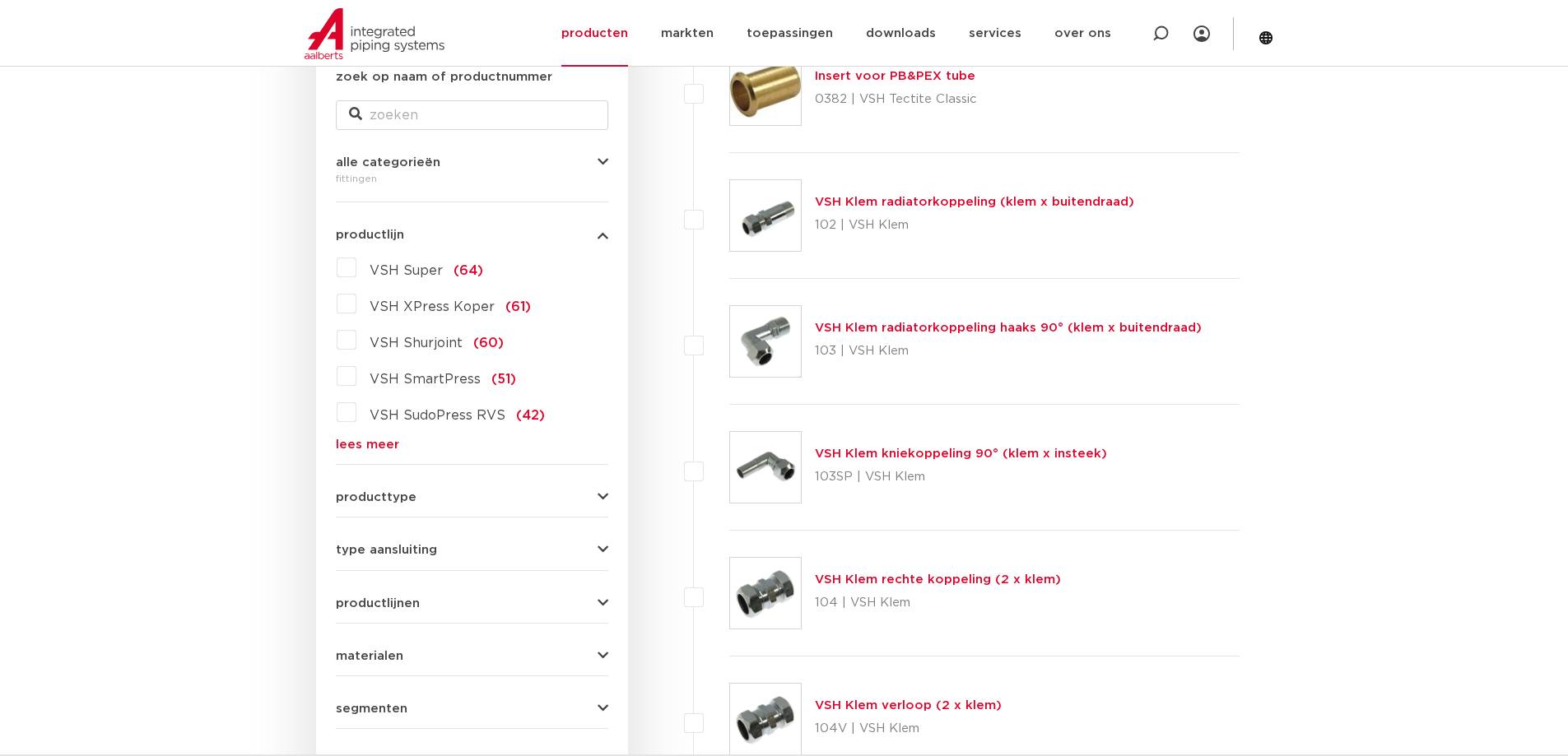
scroll to position [494, 0]
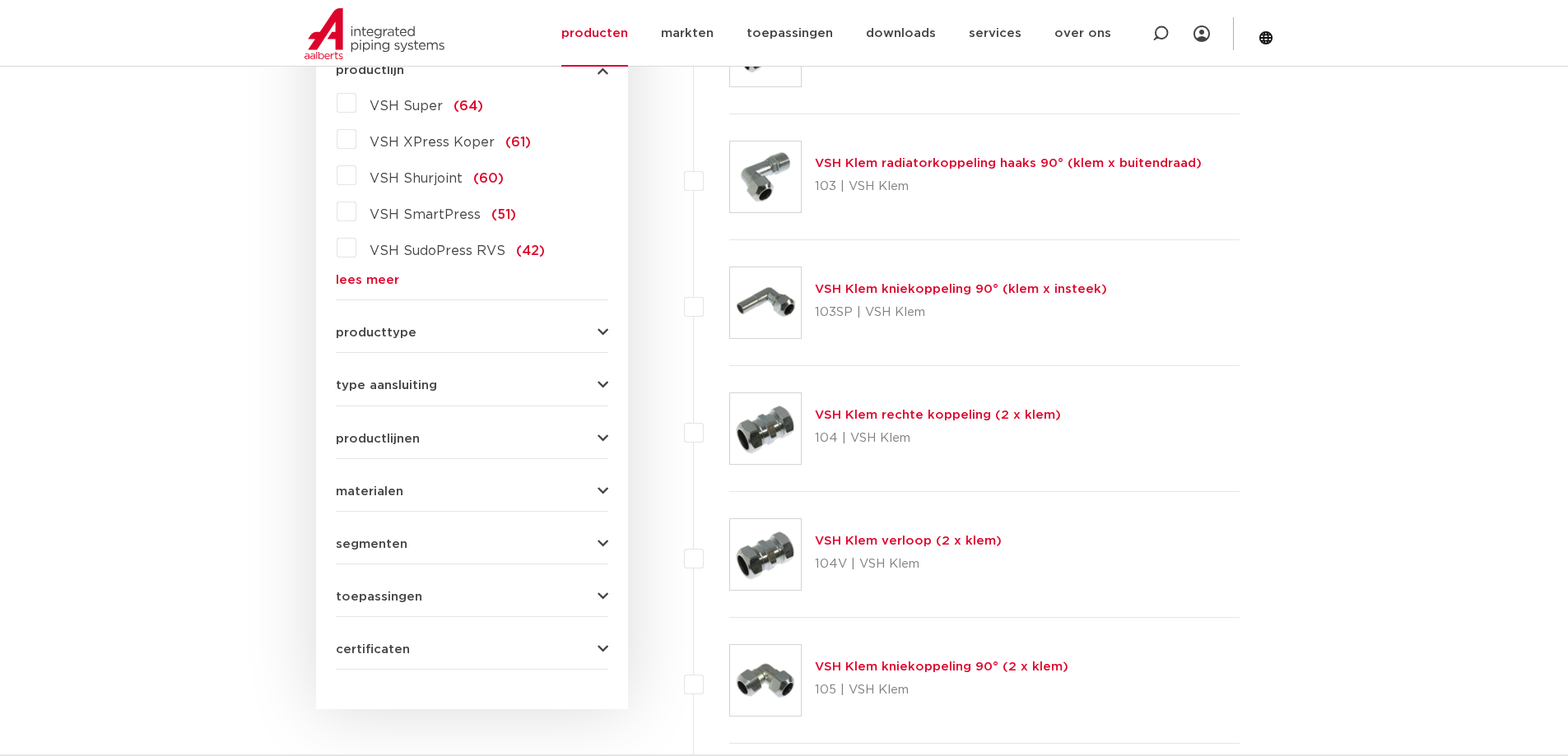
click at [393, 437] on span "productlijnen" at bounding box center [377, 439] width 84 height 13
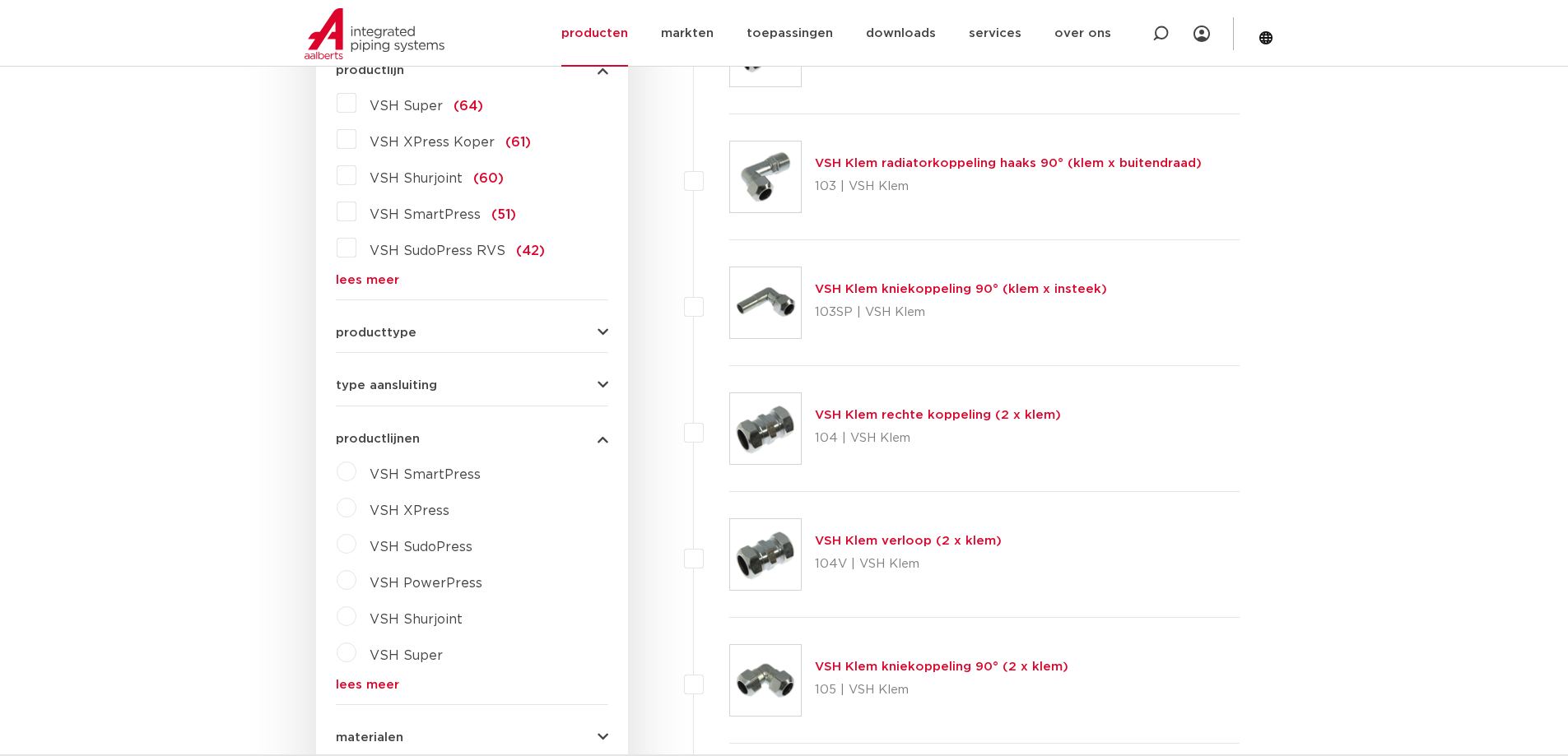
click at [369, 685] on link "lees meer" at bounding box center [472, 685] width 273 height 13
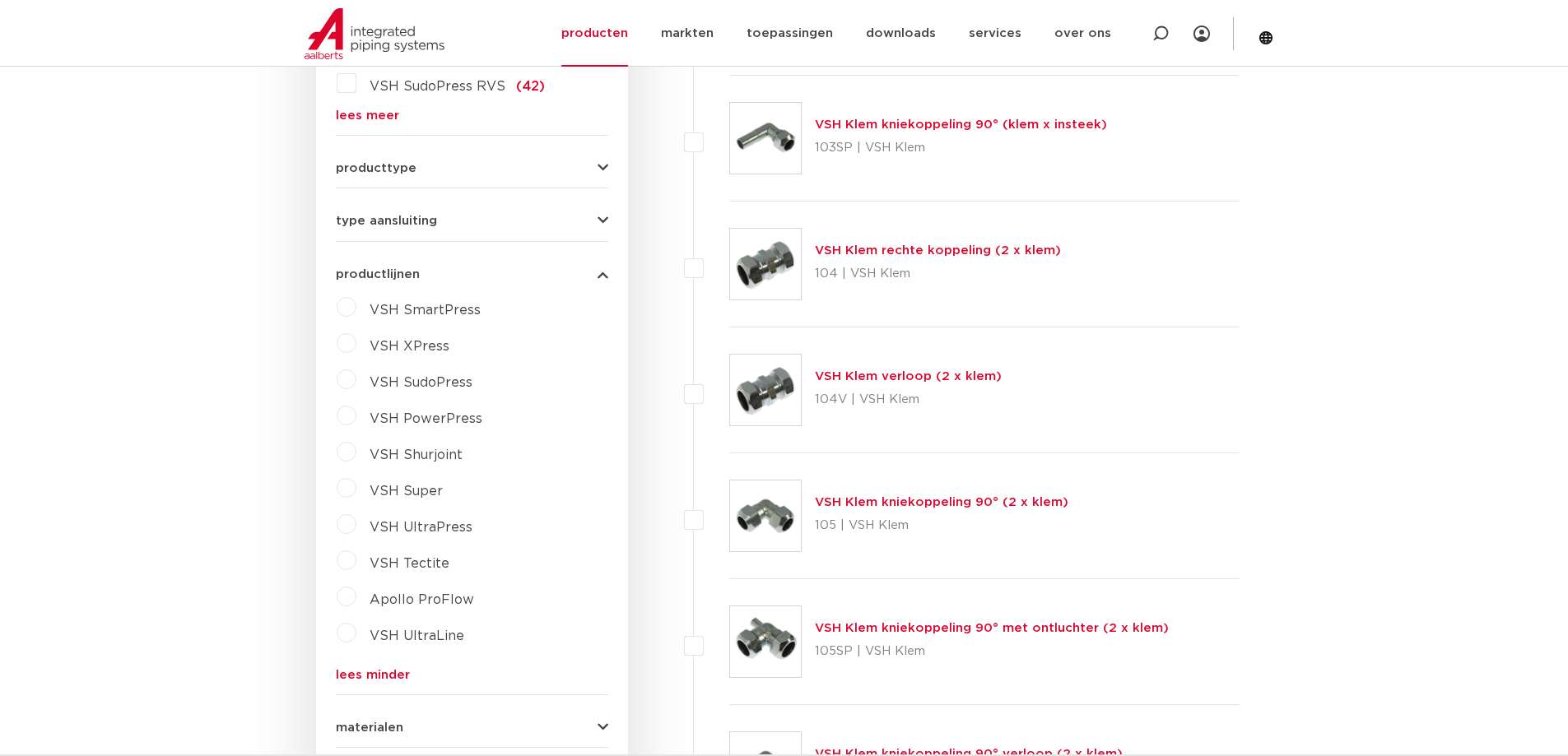
click at [356, 345] on label "VSH XPress" at bounding box center [402, 342] width 93 height 26
click at [422, 383] on select "maak een keuze VSH XPress RVS 304 fittingen VSH XPress Staalverzinkt fittingen …" at bounding box center [487, 385] width 235 height 37
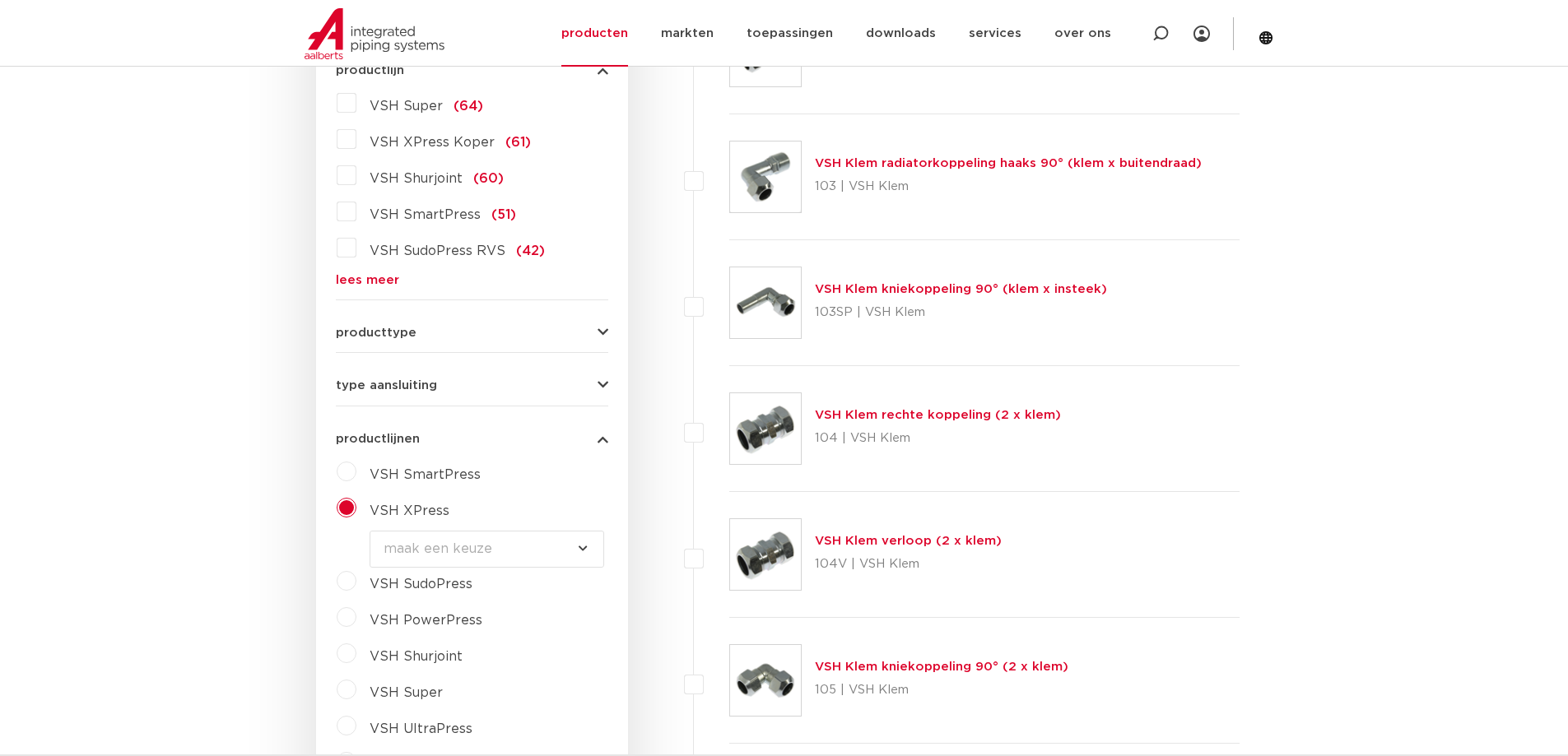
scroll to position [411, 0]
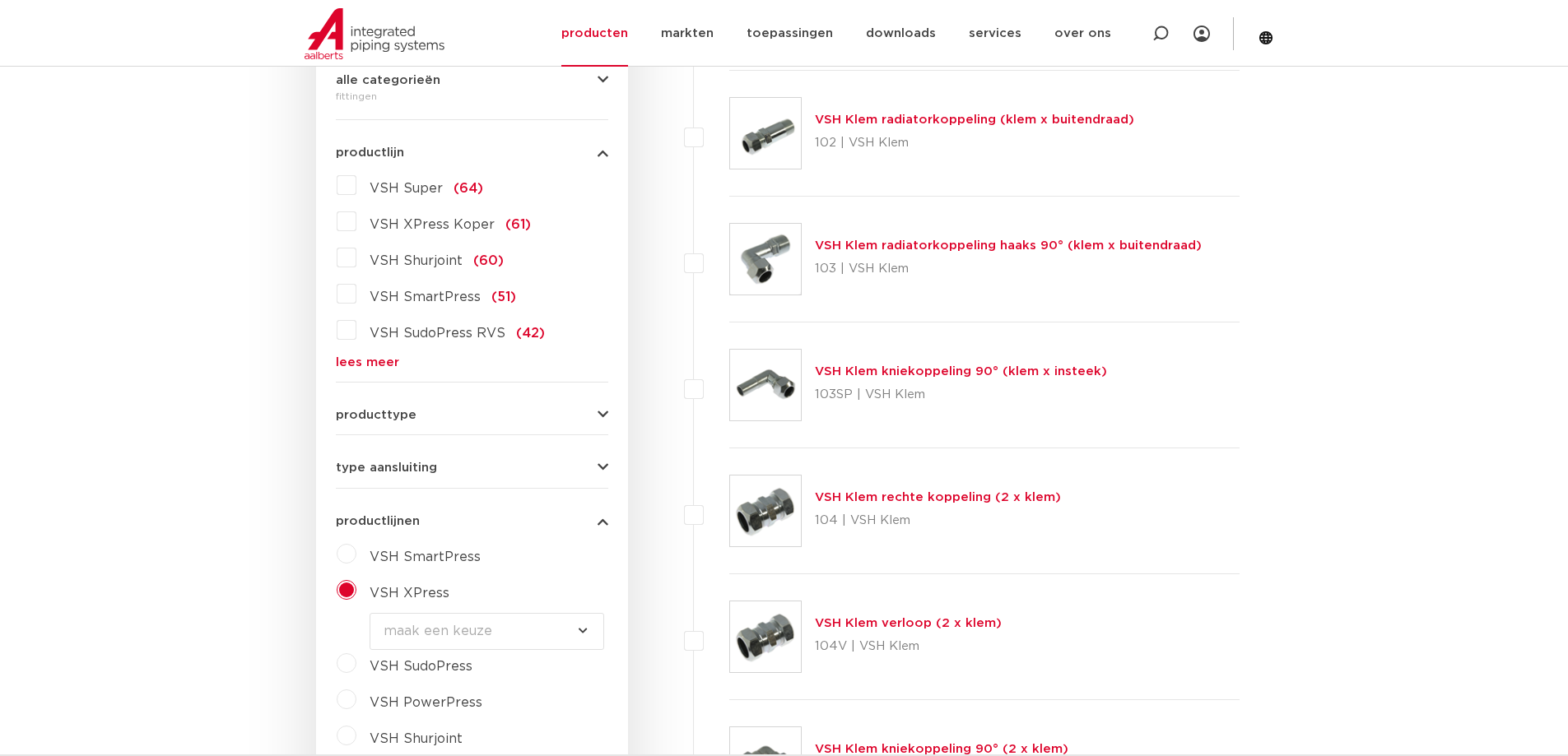
click at [354, 359] on link "lees meer" at bounding box center [472, 362] width 273 height 13
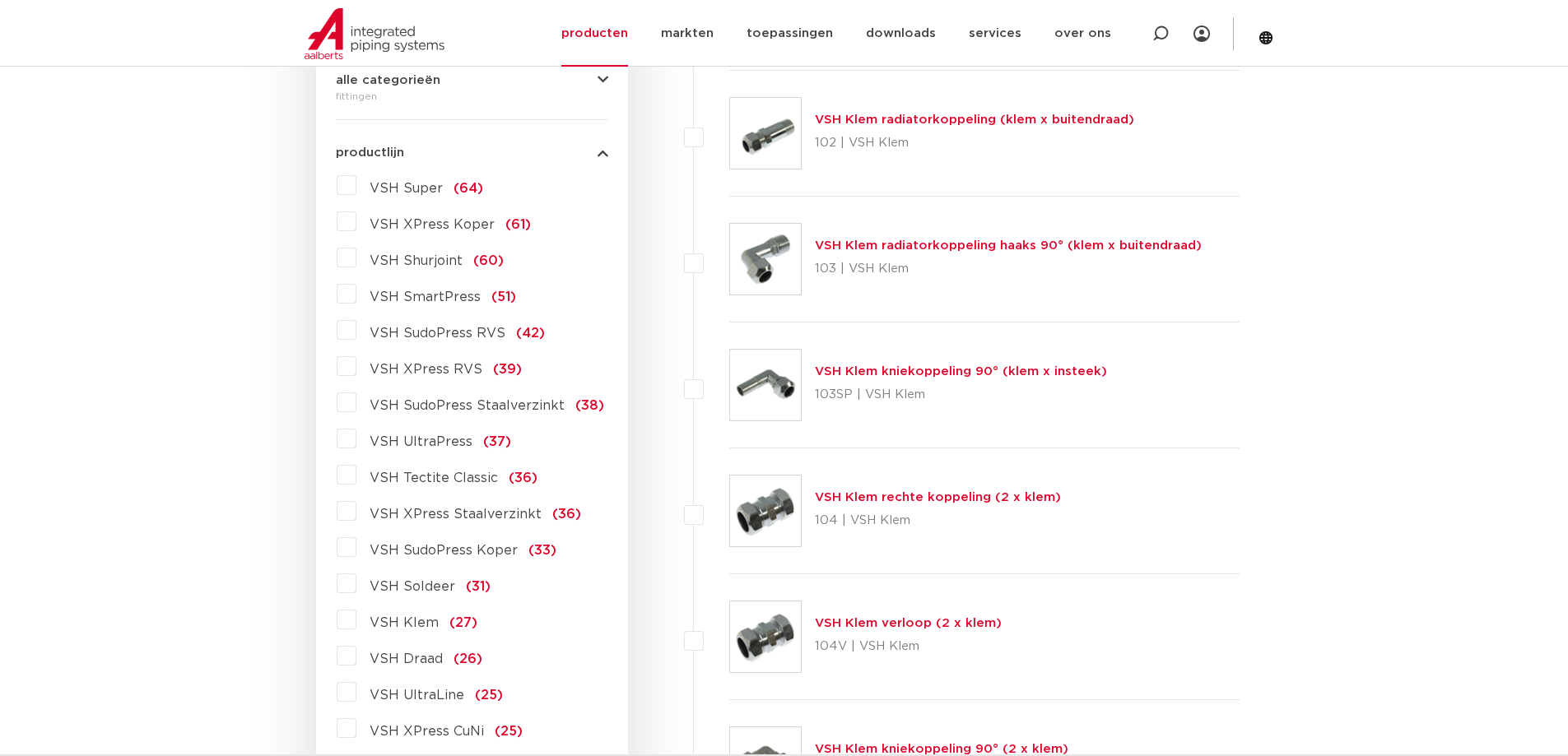
scroll to position [494, 0]
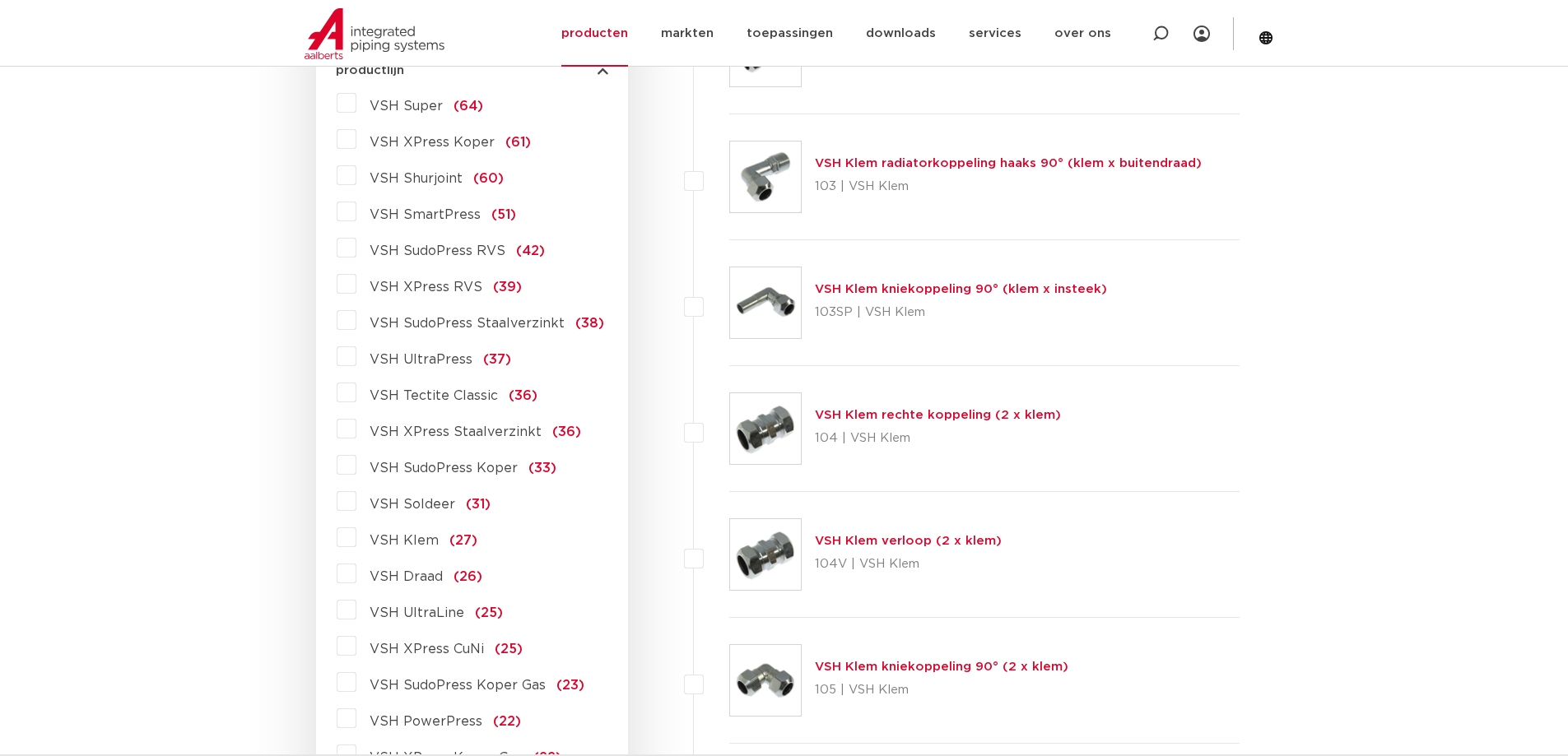
click at [356, 646] on label "VSH XPress CuNi (25)" at bounding box center [439, 646] width 167 height 26
click at [0, 0] on input "VSH XPress CuNi (25)" at bounding box center [0, 0] width 0 height 0
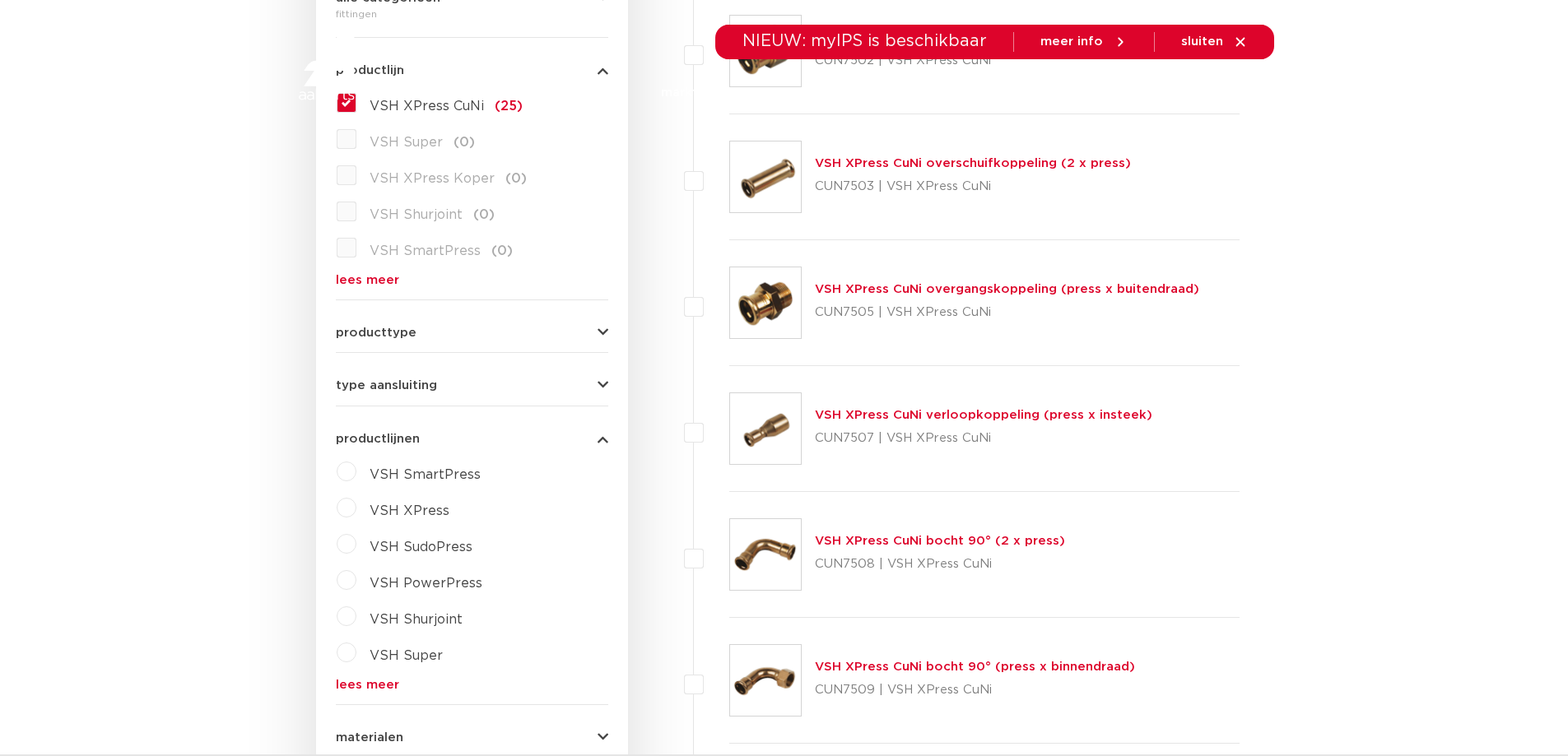
scroll to position [494, 0]
click at [1227, 38] on span "sluiten" at bounding box center [1214, 42] width 66 height 14
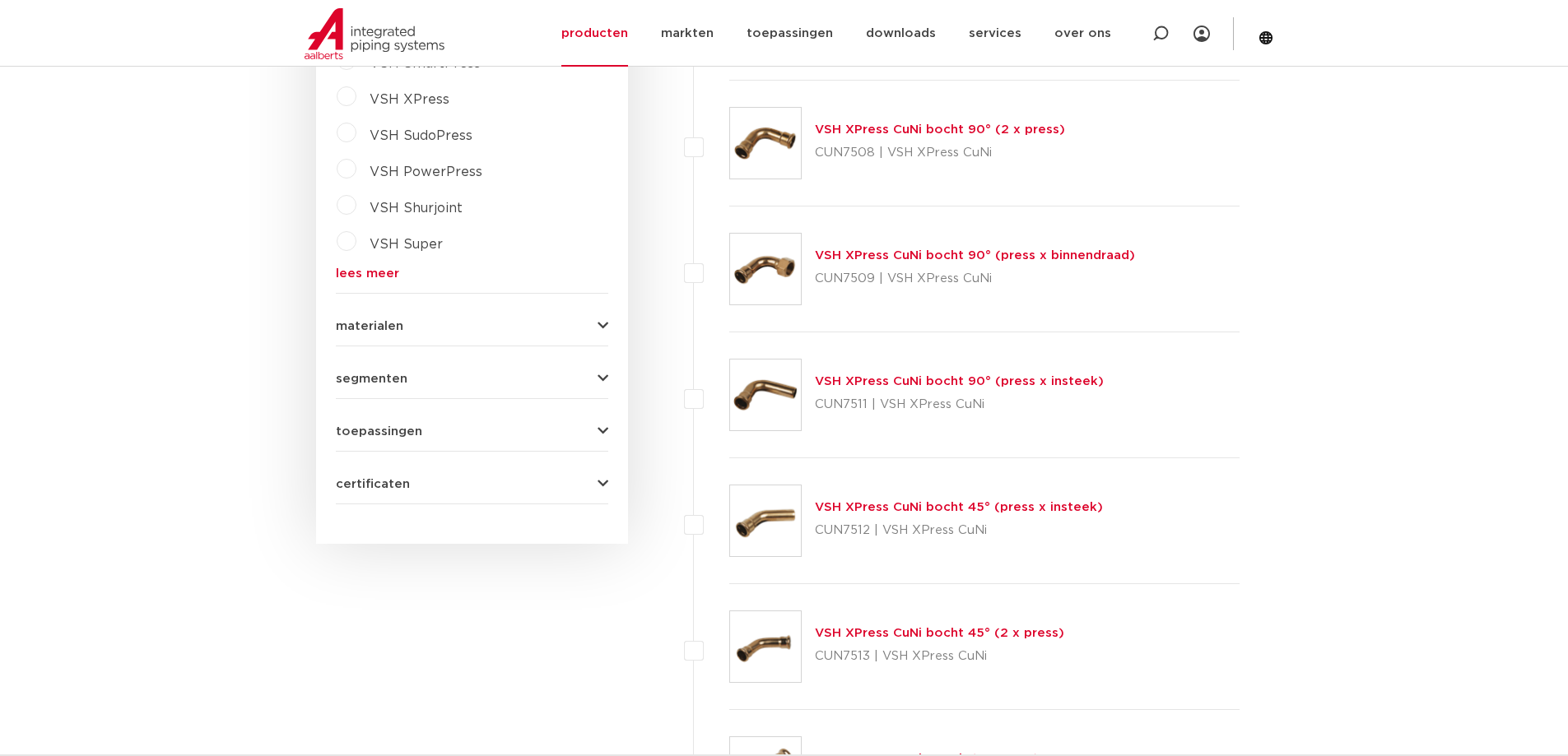
scroll to position [823, 0]
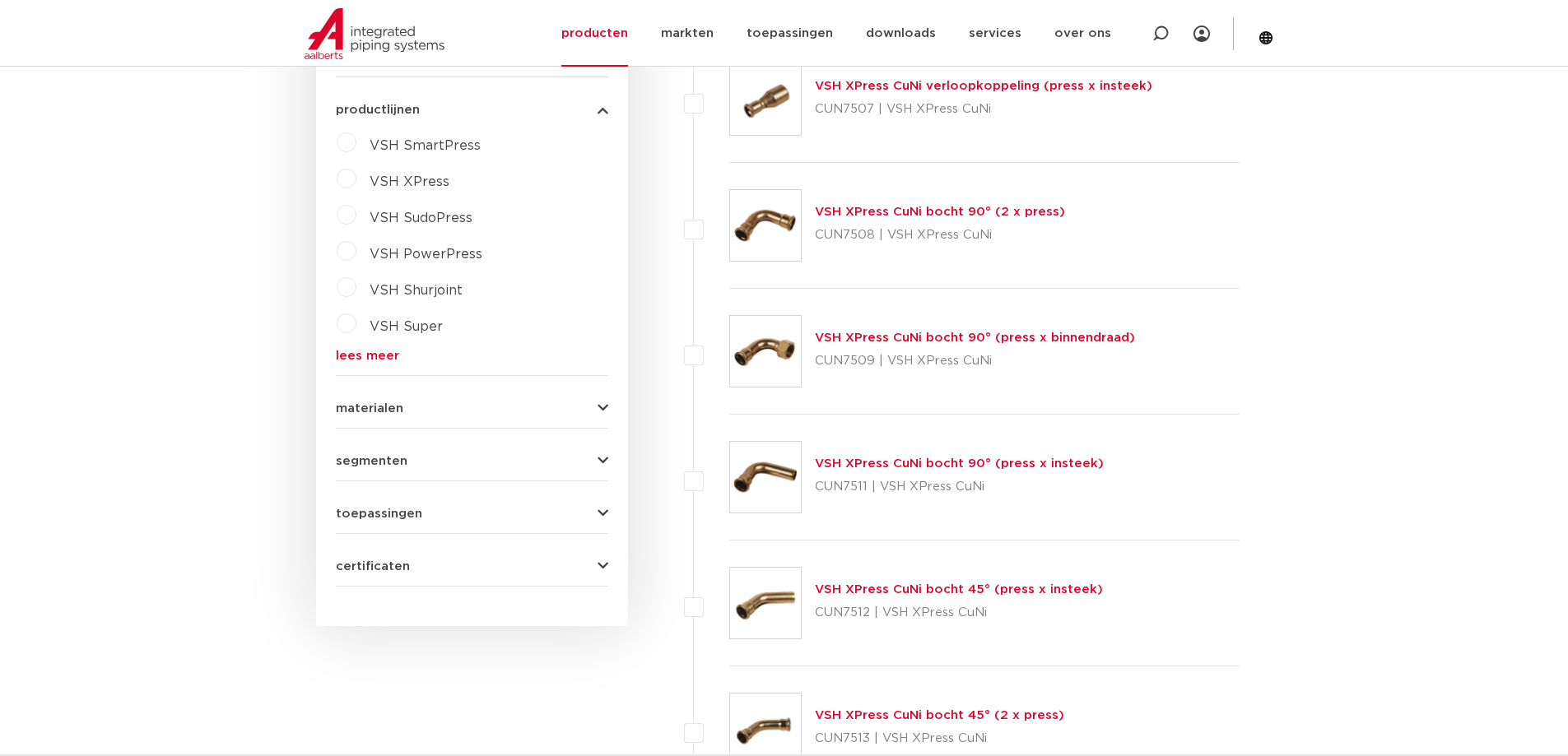
click at [475, 405] on button "materialen" at bounding box center [472, 409] width 273 height 13
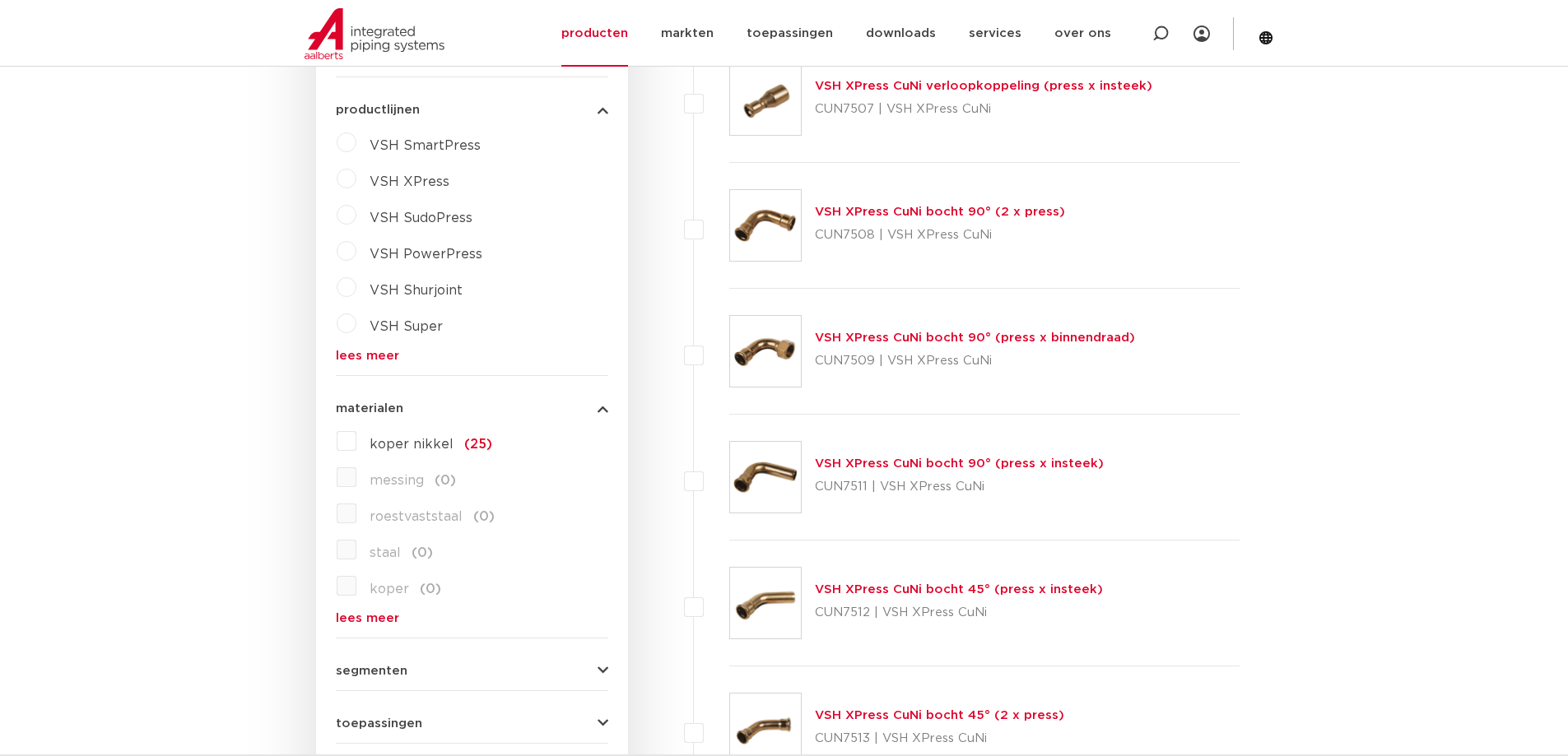
click at [475, 405] on button "materialen" at bounding box center [472, 409] width 273 height 13
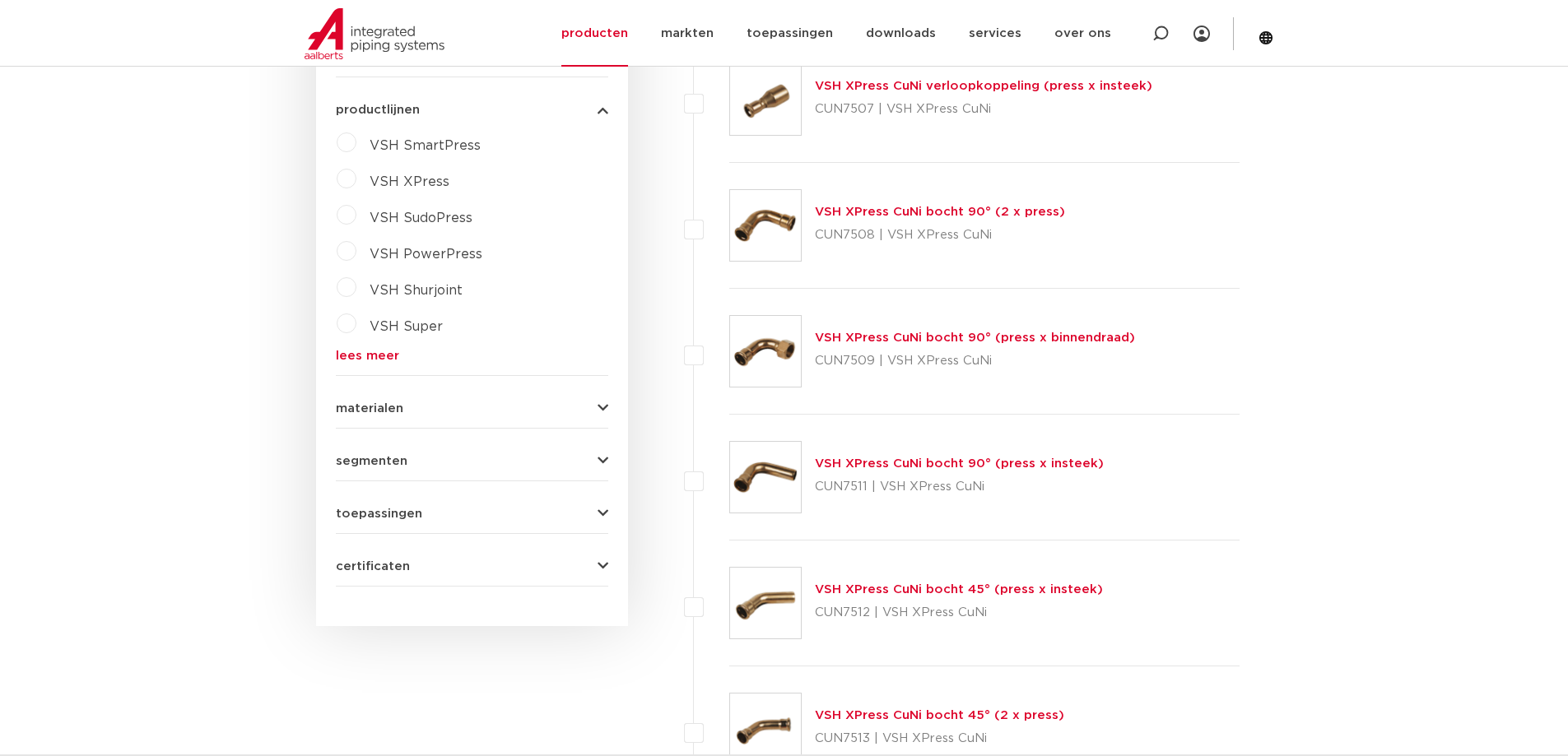
click at [445, 471] on form "zoek op naam of productnummer alle categorieën fittingen fittingen afsluiters b…" at bounding box center [472, 80] width 273 height 1013
click at [455, 464] on button "segmenten" at bounding box center [472, 461] width 273 height 13
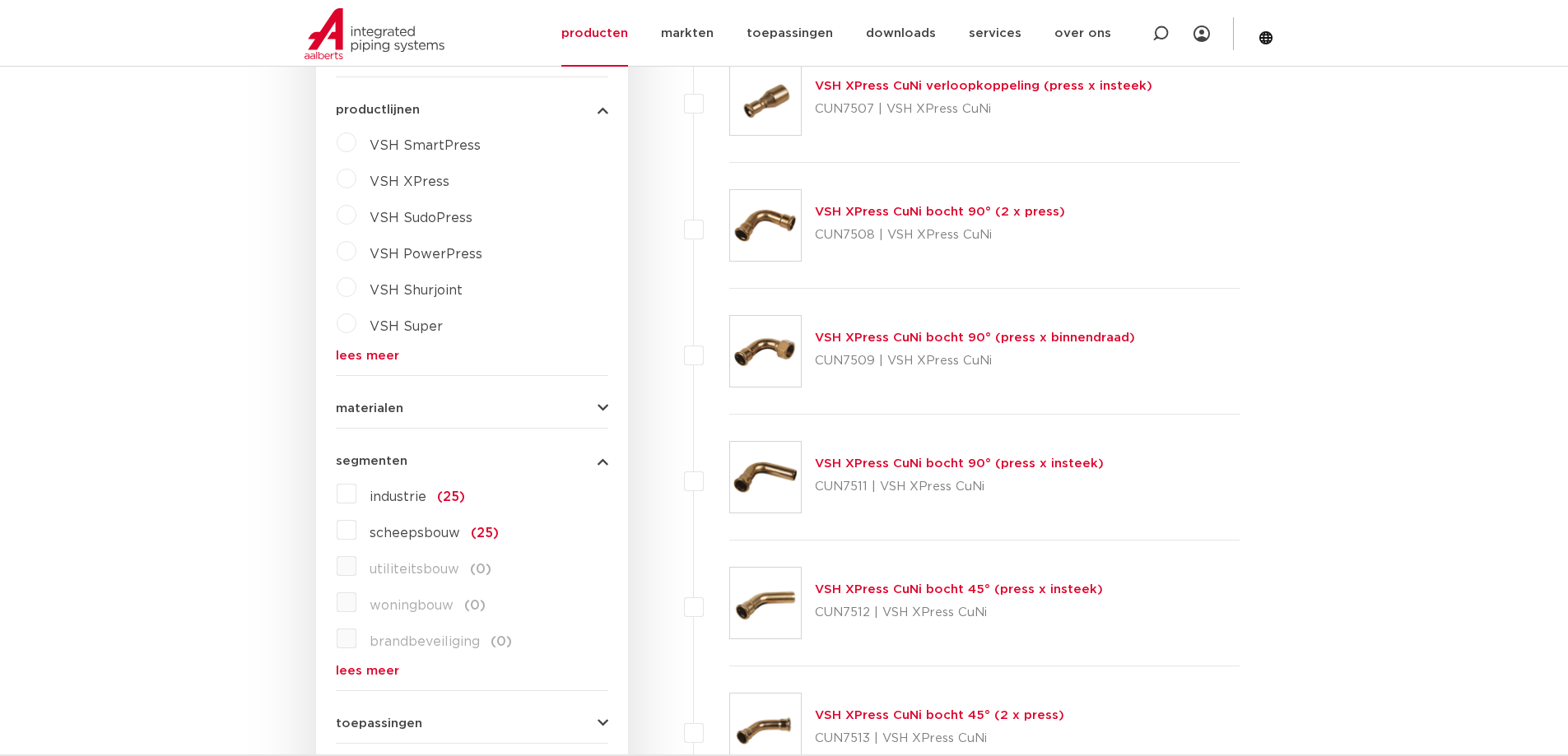
click at [461, 462] on button "segmenten" at bounding box center [472, 461] width 273 height 13
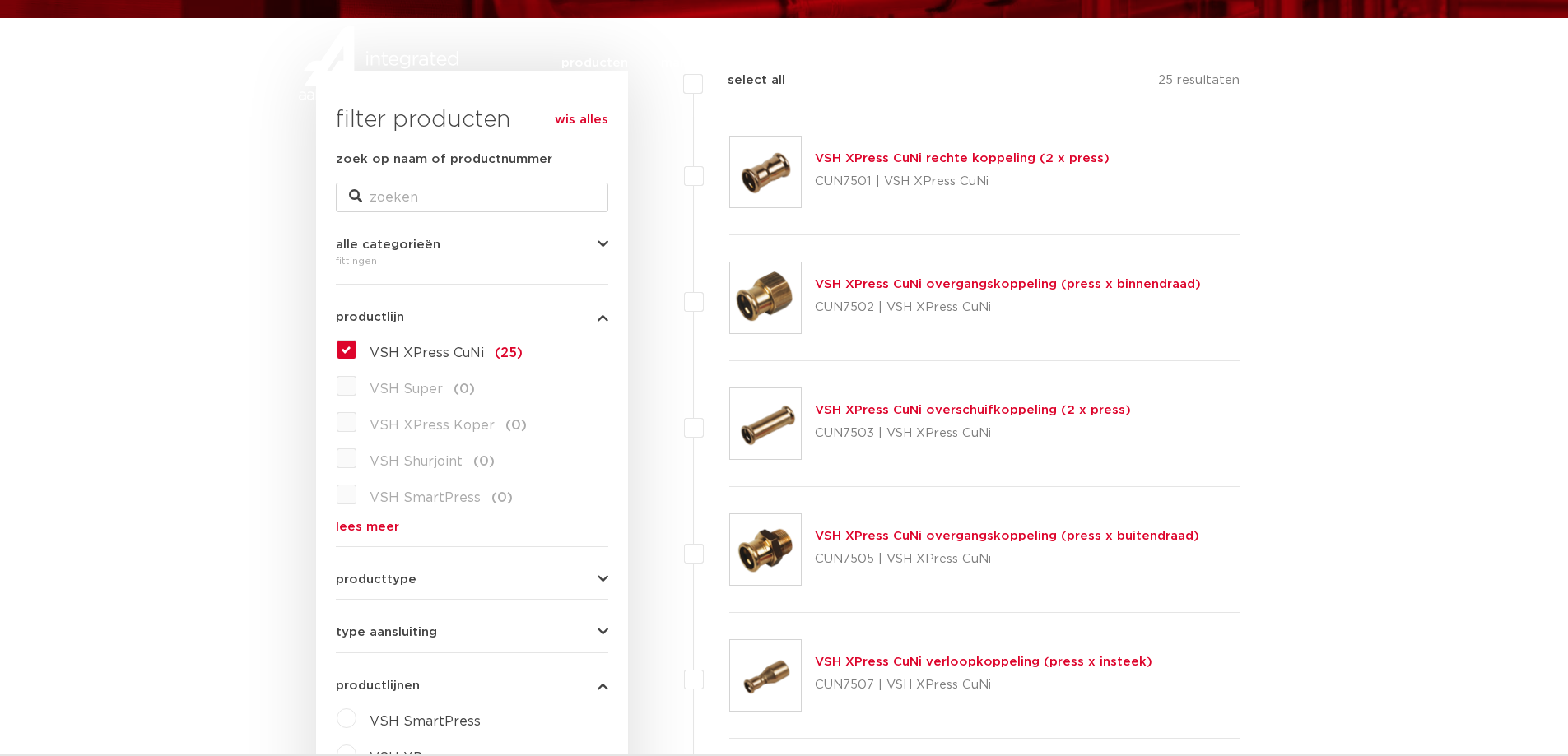
scroll to position [0, 0]
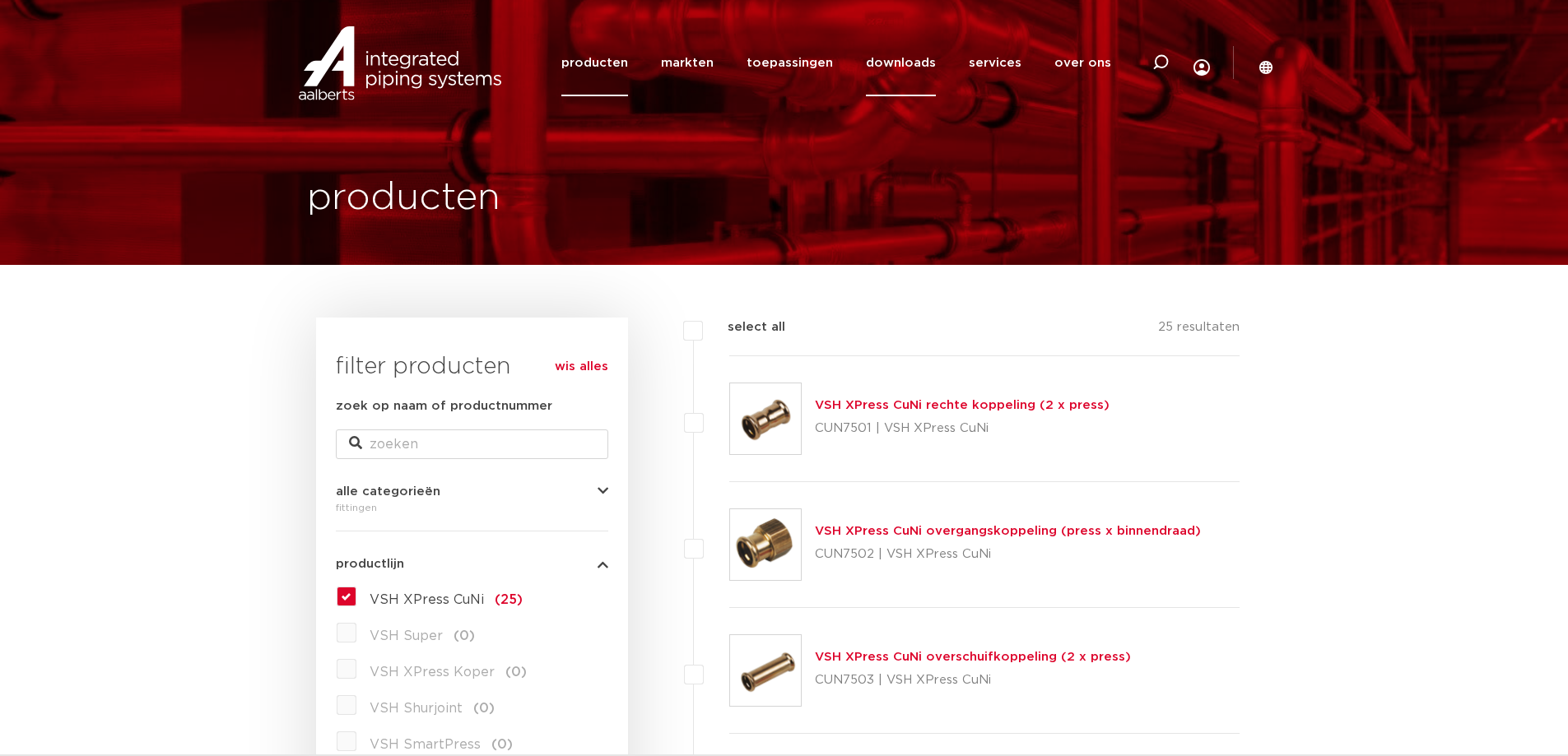
click at [932, 58] on link "downloads" at bounding box center [901, 63] width 70 height 66
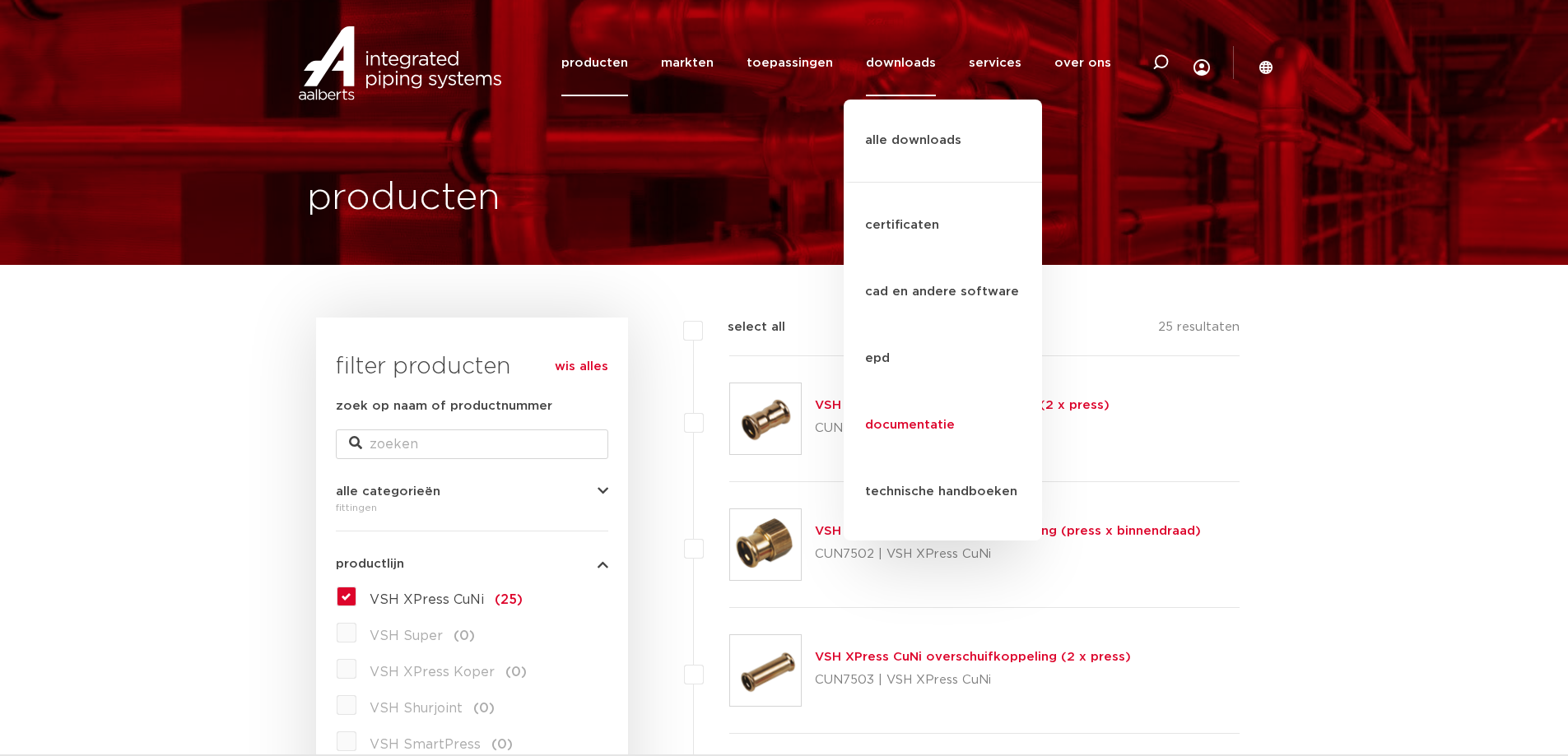
click at [915, 416] on link "documentatie" at bounding box center [942, 426] width 198 height 66
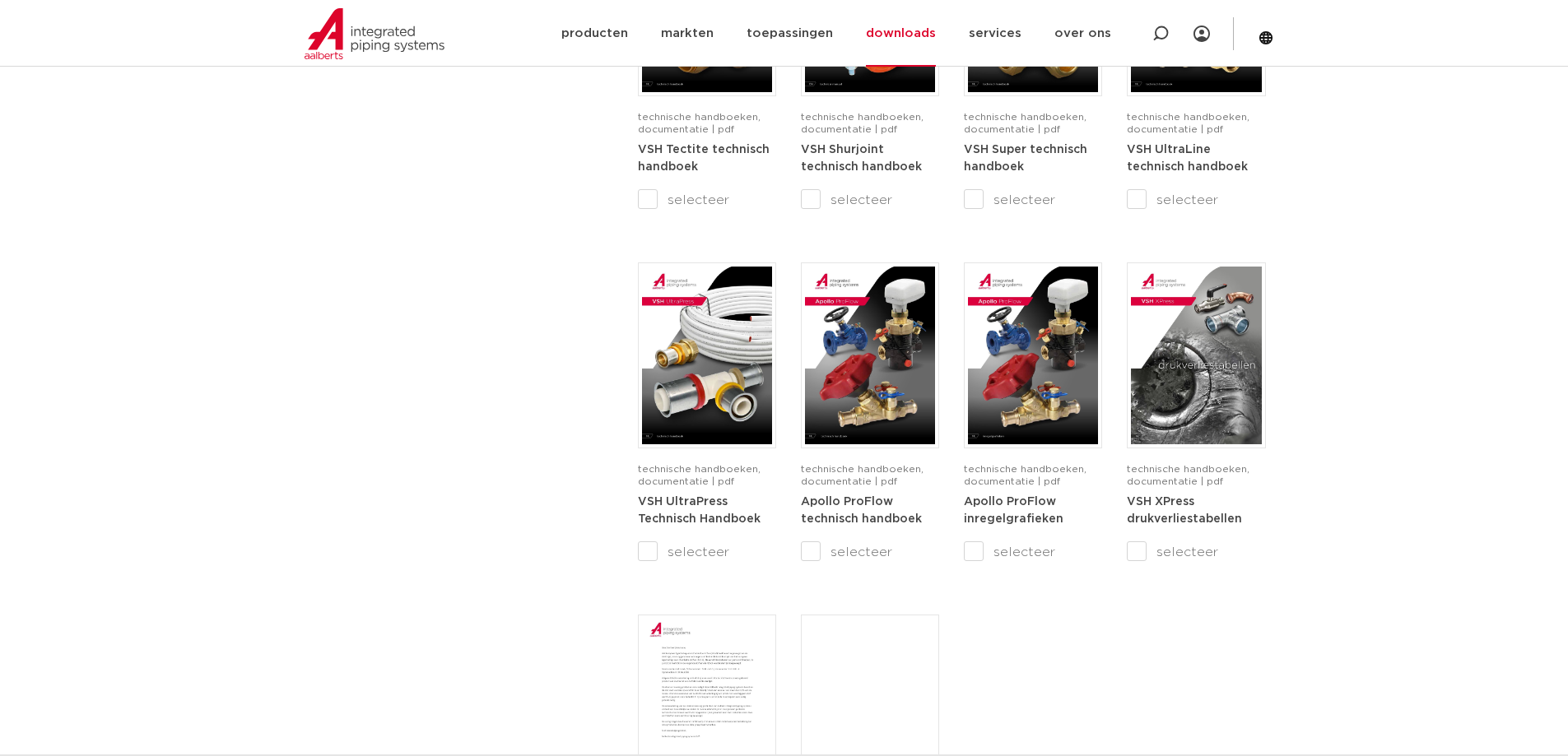
scroll to position [1317, 0]
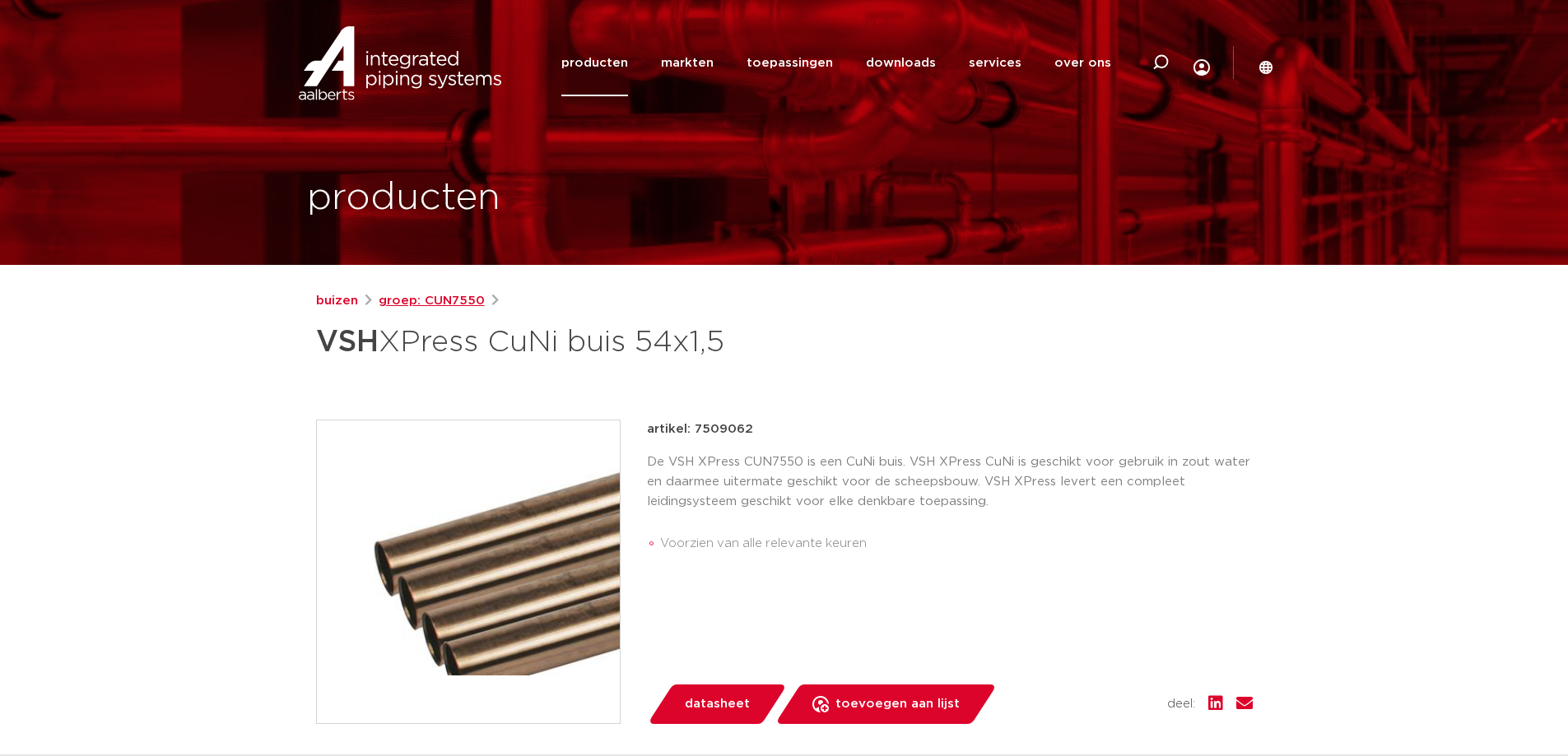
click at [440, 302] on link "groep: CUN7550" at bounding box center [432, 301] width 106 height 20
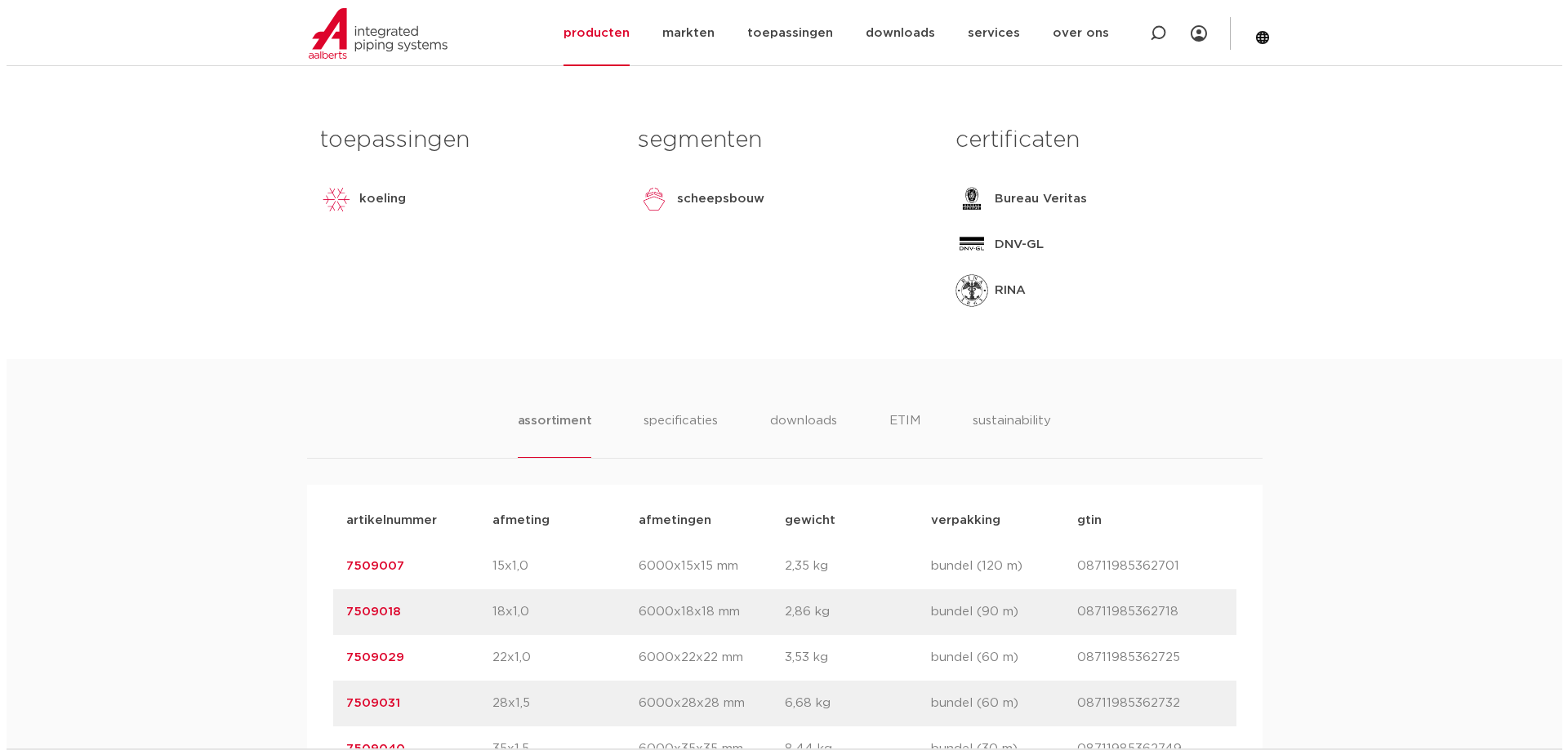
scroll to position [245, 0]
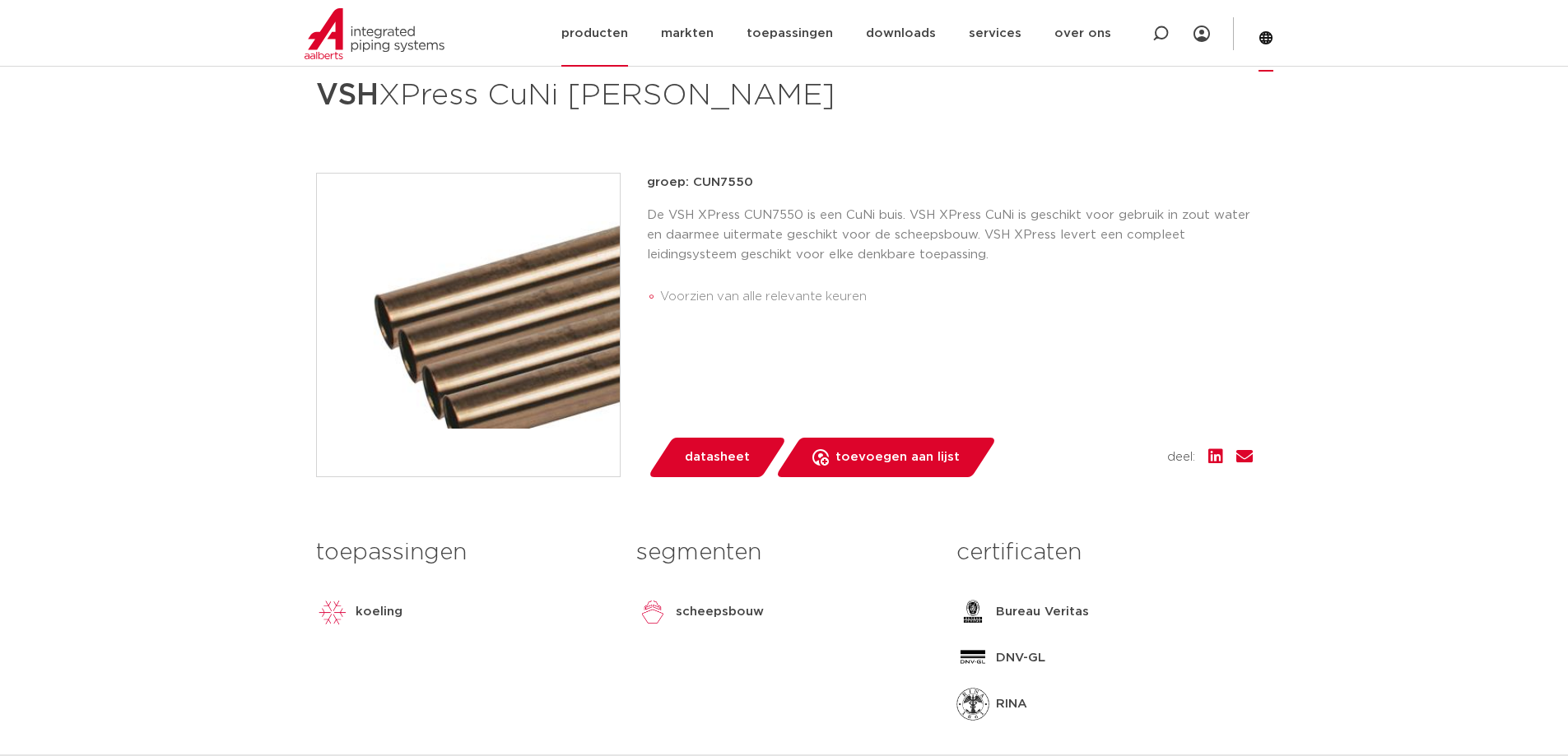
click at [1259, 38] on icon at bounding box center [1265, 37] width 13 height 13
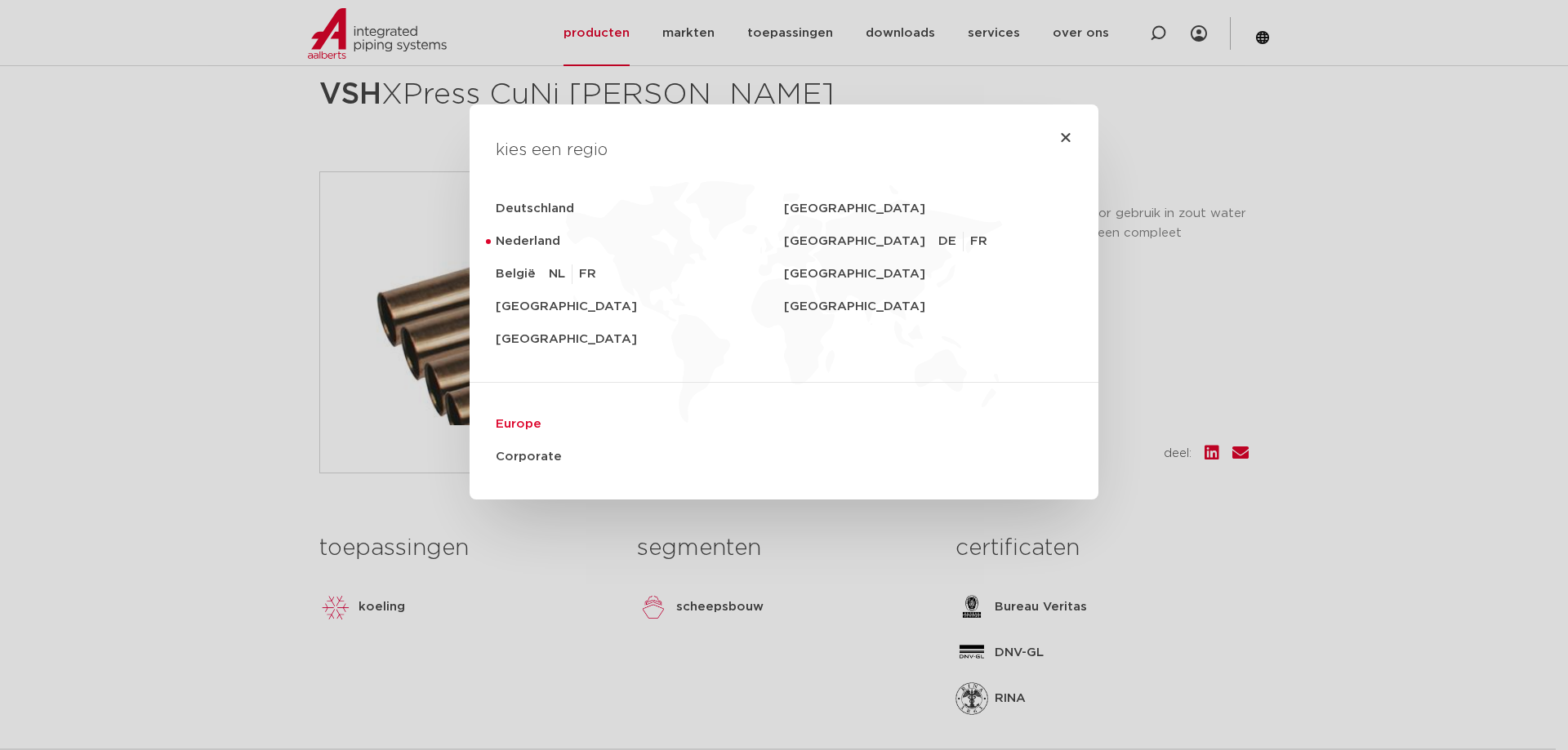
click at [516, 426] on link "Europe" at bounding box center [784, 424] width 577 height 33
